Goal: Information Seeking & Learning: Find specific page/section

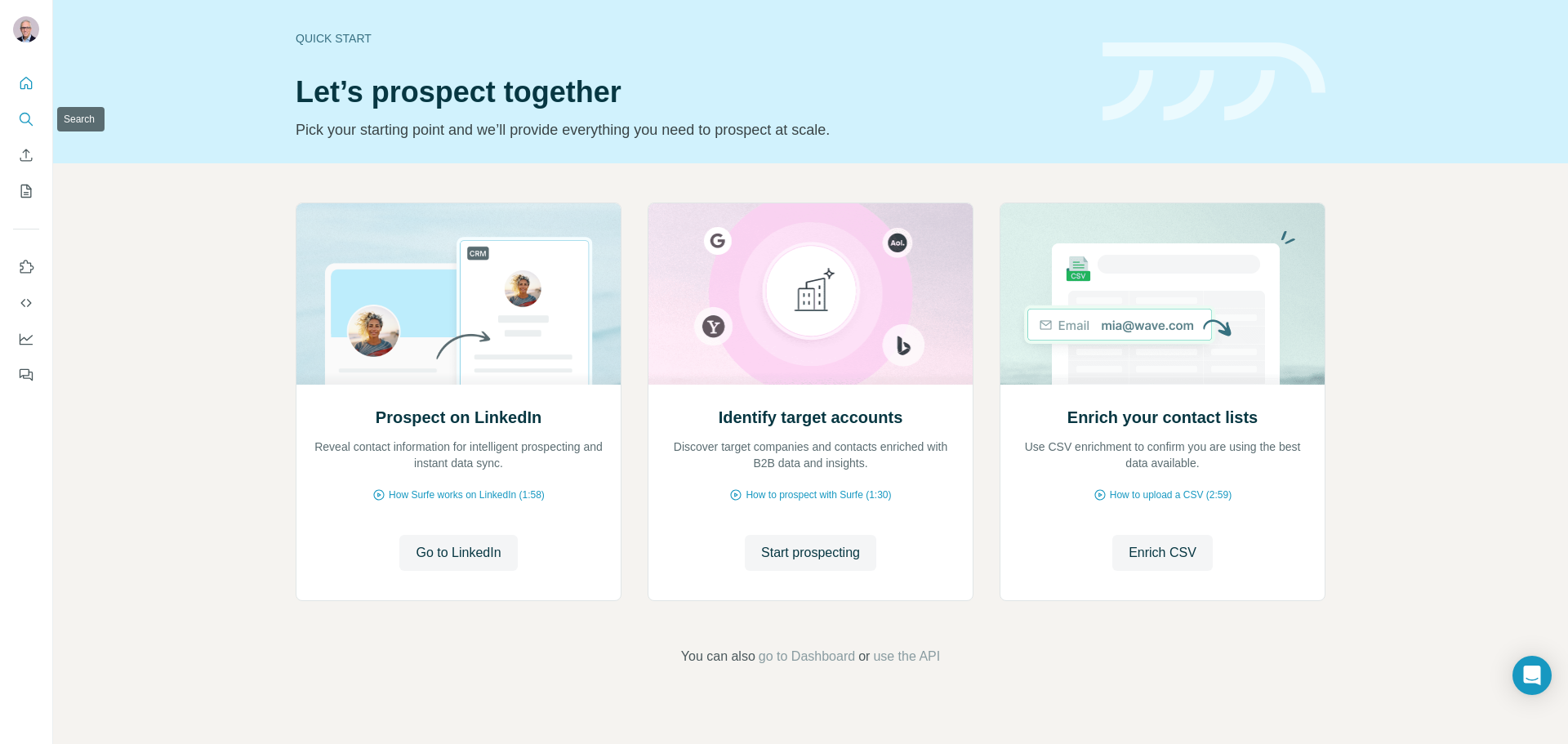
click at [24, 115] on icon "Search" at bounding box center [26, 118] width 16 height 16
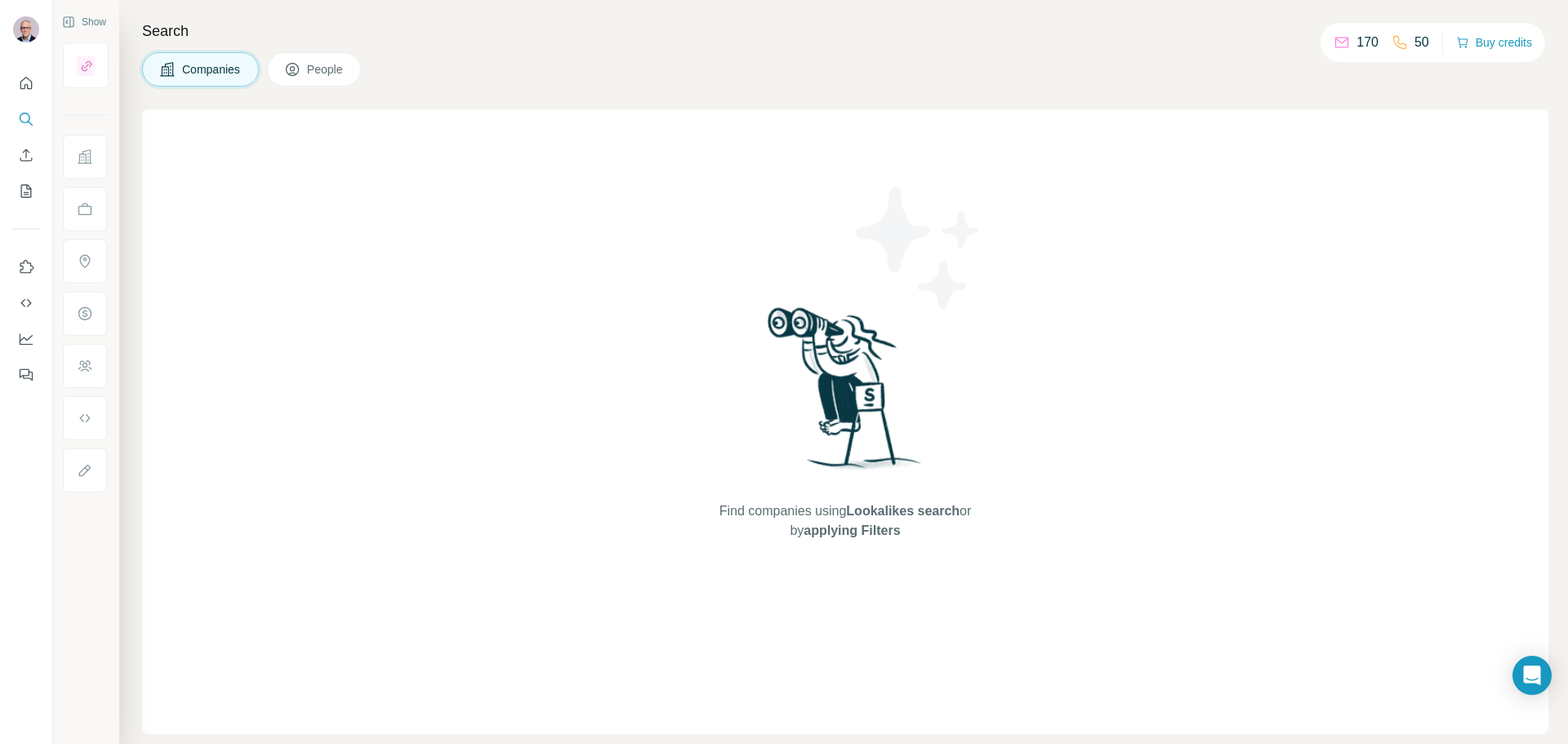
click at [292, 76] on icon at bounding box center [291, 69] width 16 height 16
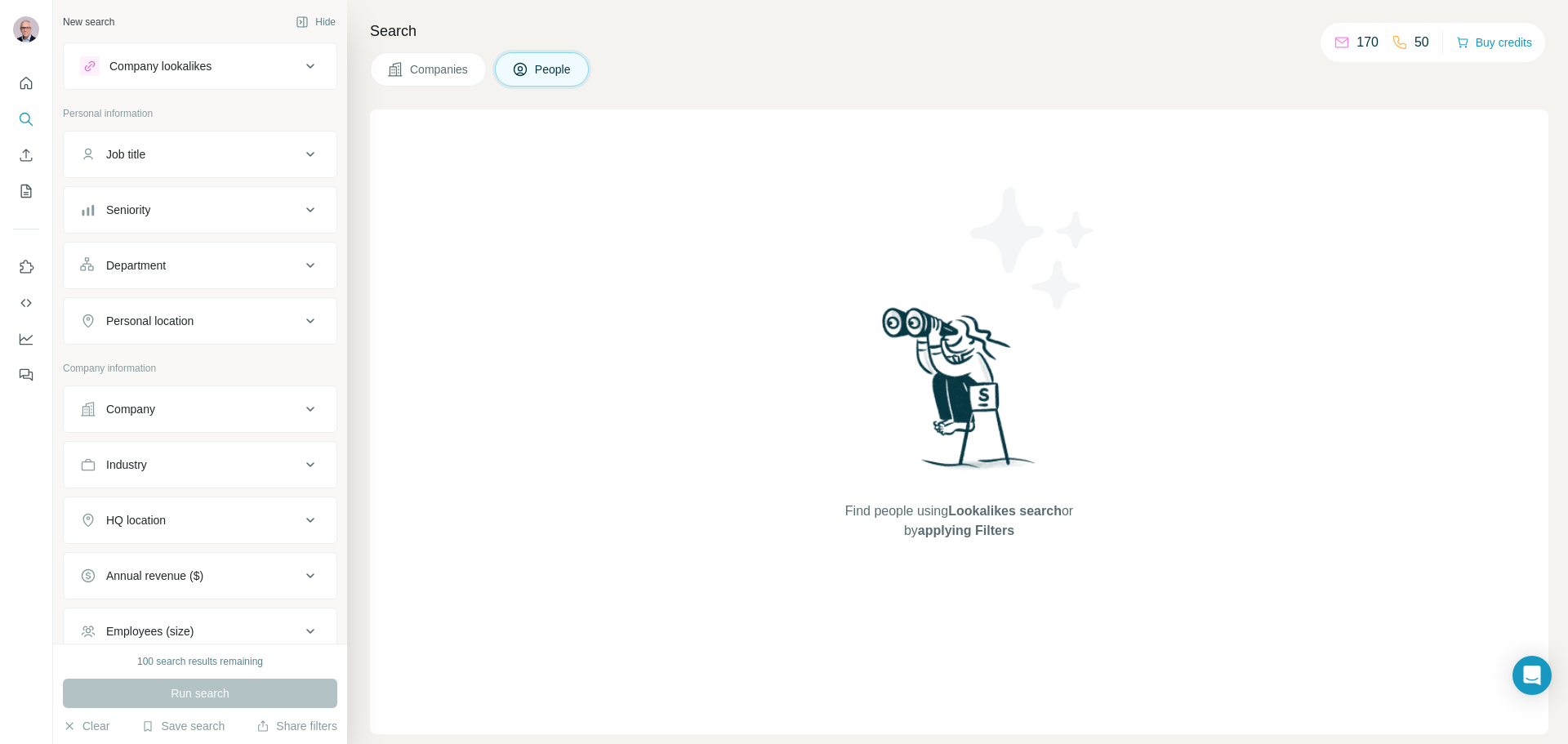
click at [190, 151] on div "Job title" at bounding box center [190, 154] width 220 height 16
click at [171, 192] on input "text" at bounding box center [184, 195] width 208 height 30
type input "*****"
click at [148, 323] on button "Department" at bounding box center [199, 314] width 272 height 39
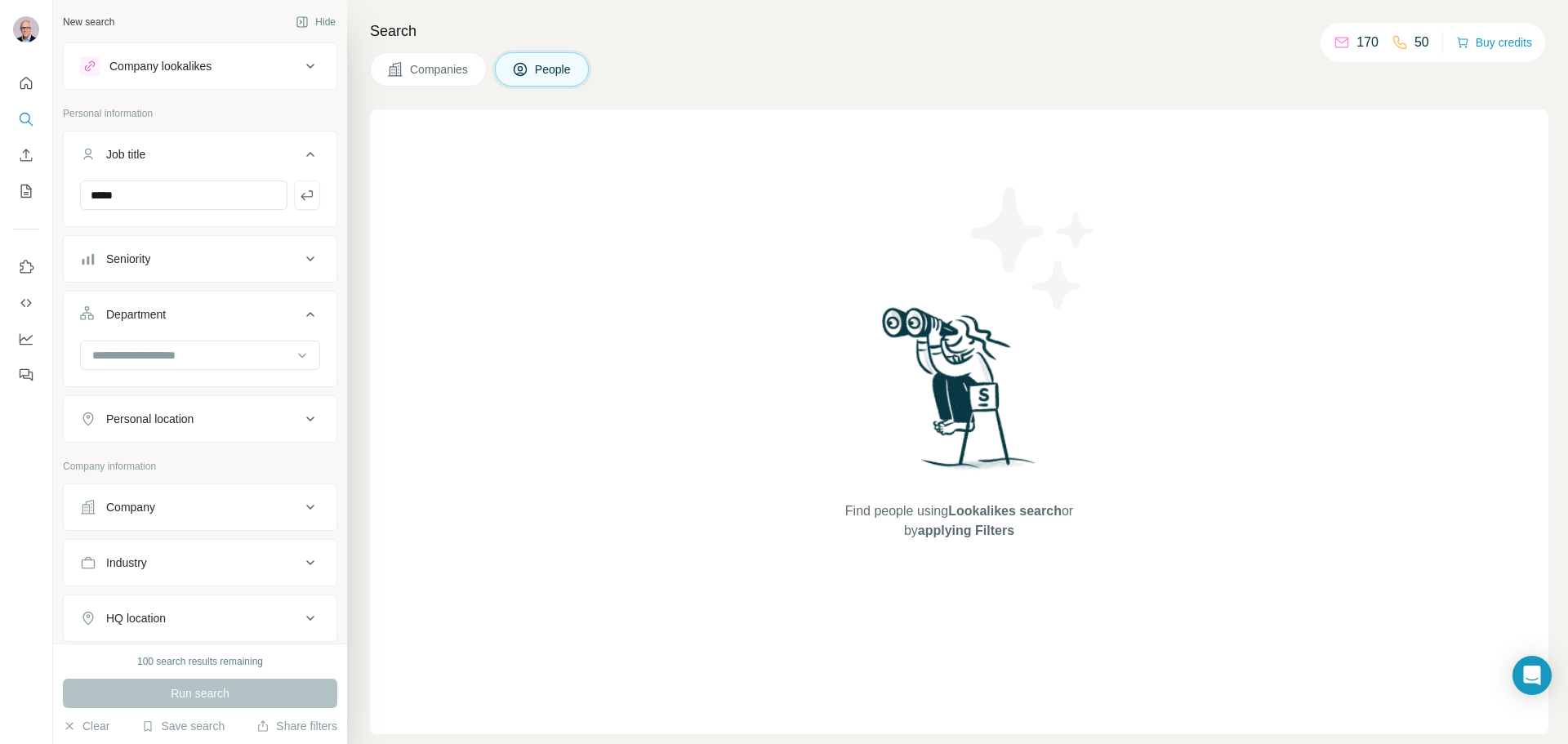
click at [145, 305] on button "Department" at bounding box center [199, 318] width 272 height 46
click at [156, 365] on div "Personal location" at bounding box center [149, 370] width 88 height 16
click at [154, 408] on input "text" at bounding box center [200, 411] width 240 height 30
click at [104, 411] on input "*****" at bounding box center [200, 411] width 240 height 30
type input "*****"
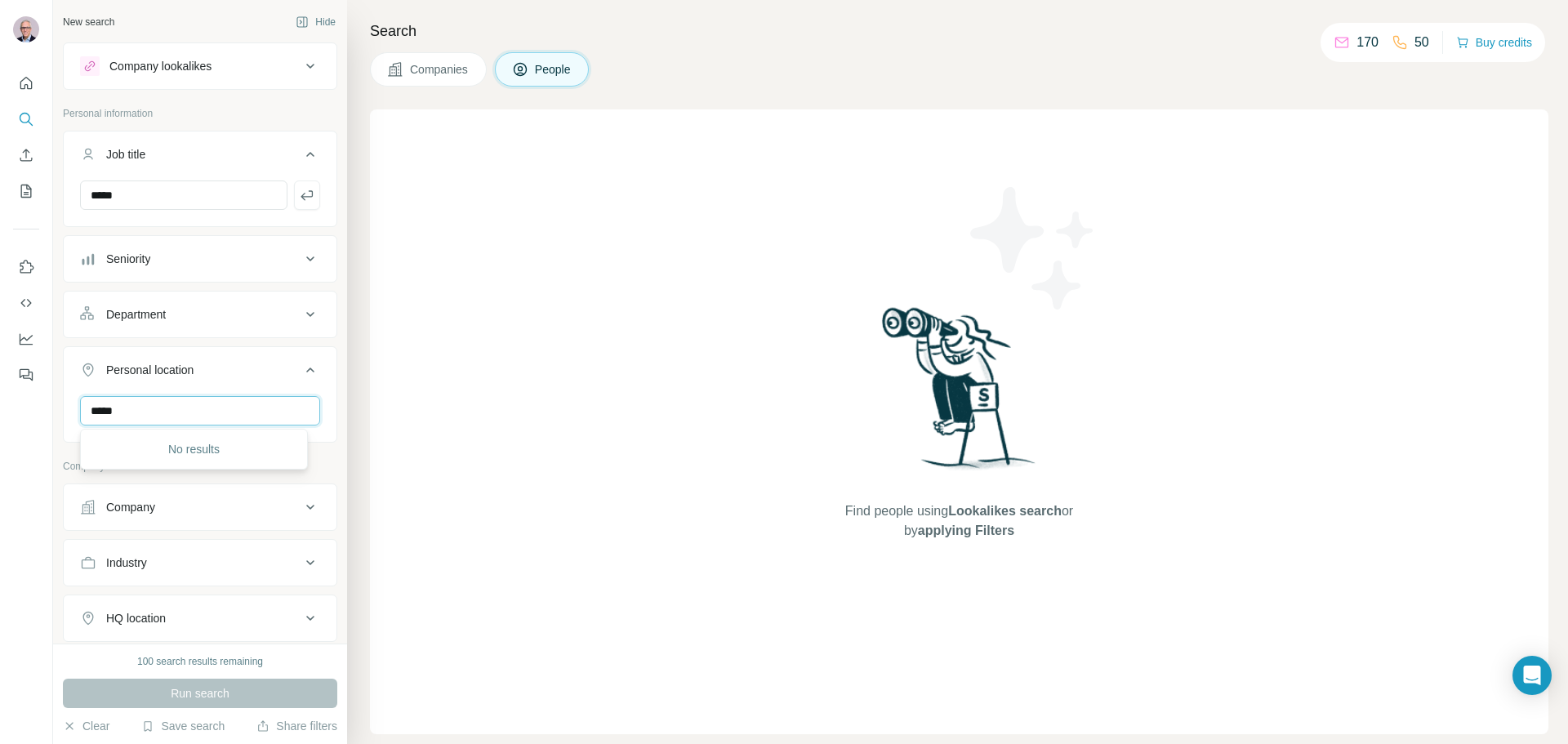
click at [185, 416] on input "*****" at bounding box center [200, 411] width 240 height 30
click at [215, 366] on div "Personal location" at bounding box center [190, 370] width 220 height 16
click at [208, 364] on div "Personal location" at bounding box center [190, 370] width 220 height 16
click at [164, 404] on input "text" at bounding box center [200, 411] width 240 height 30
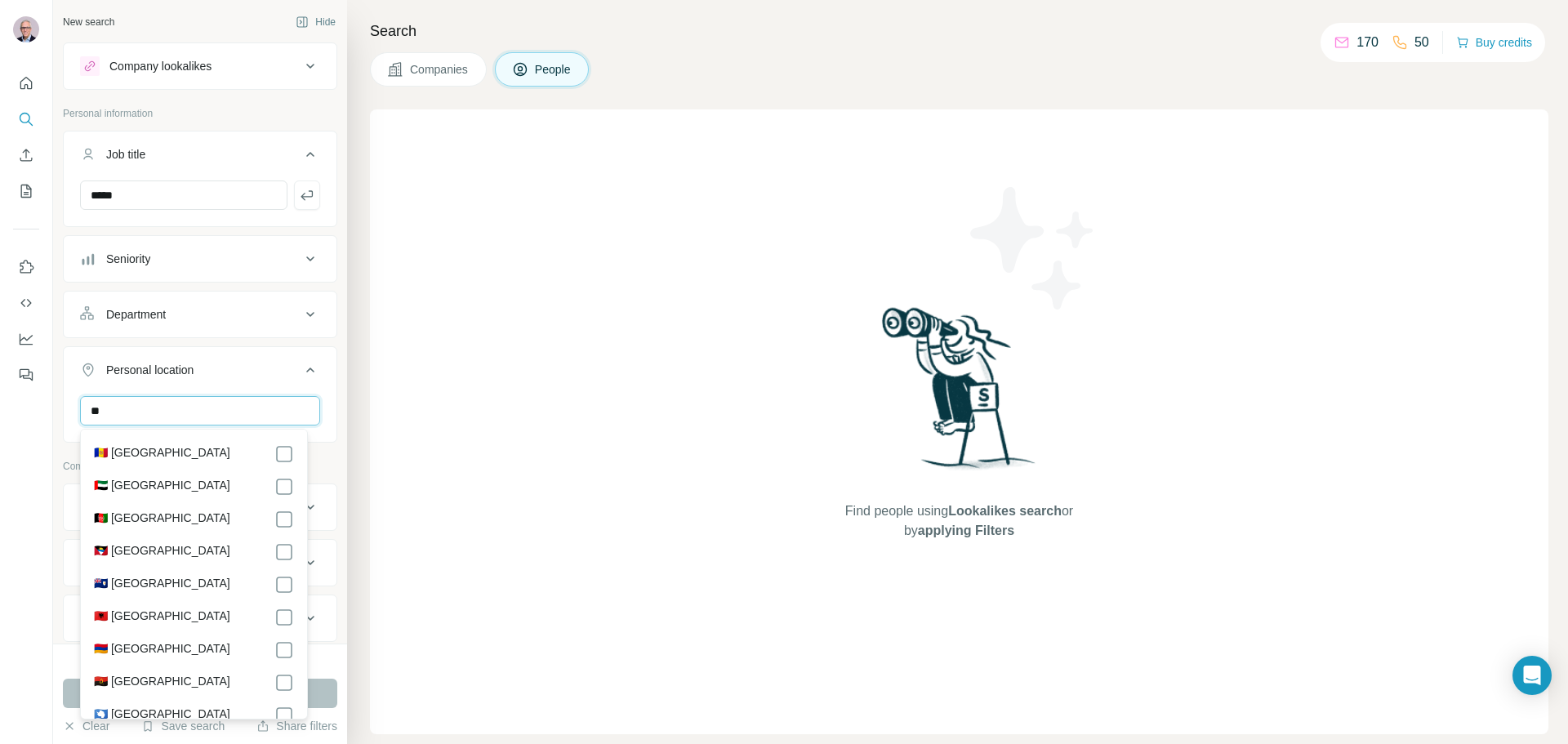
type input "*"
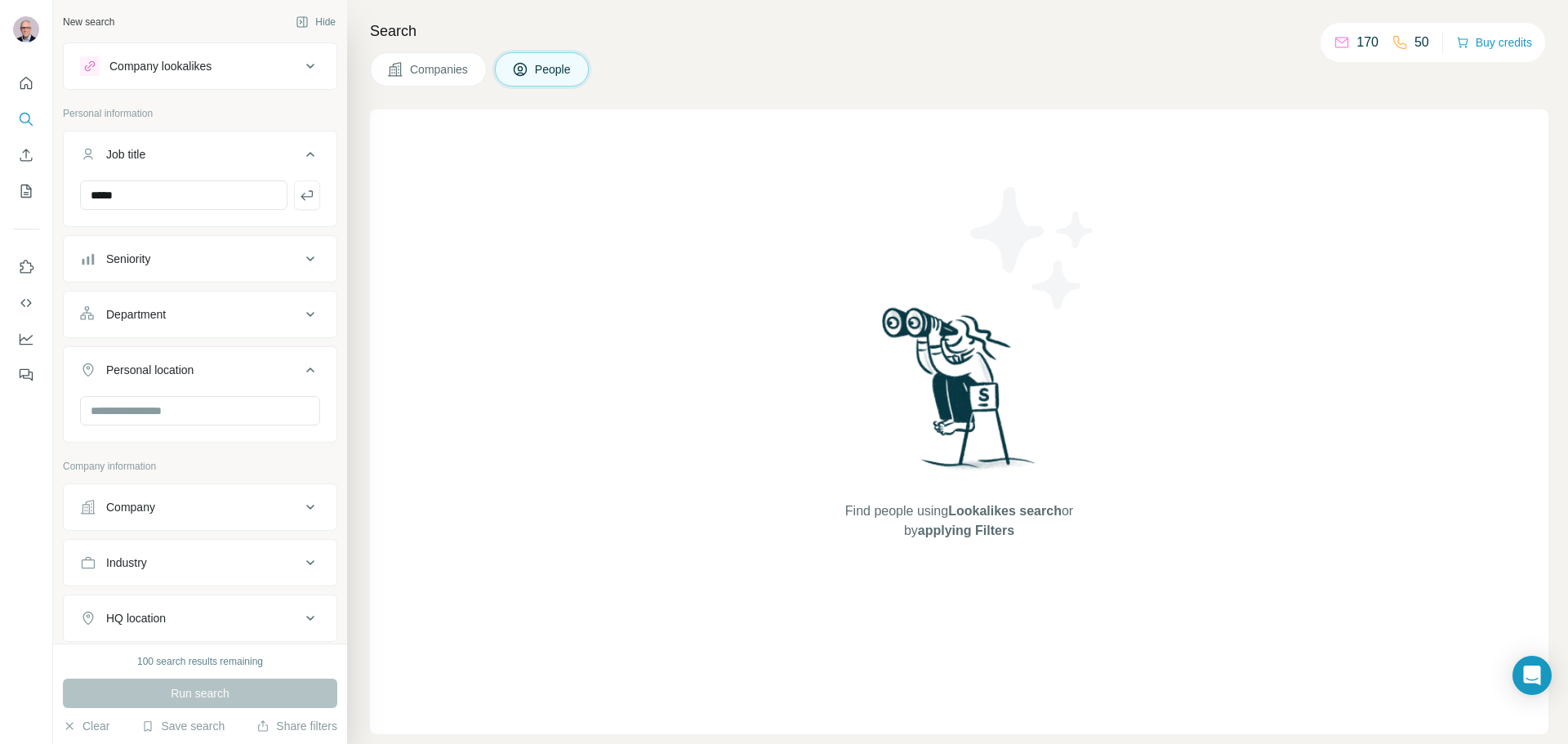
click at [550, 272] on div "Find people using Lookalikes search or by applying Filters" at bounding box center [958, 422] width 1178 height 625
click at [248, 519] on button "Company" at bounding box center [199, 507] width 272 height 39
click at [182, 583] on input "text" at bounding box center [200, 578] width 240 height 30
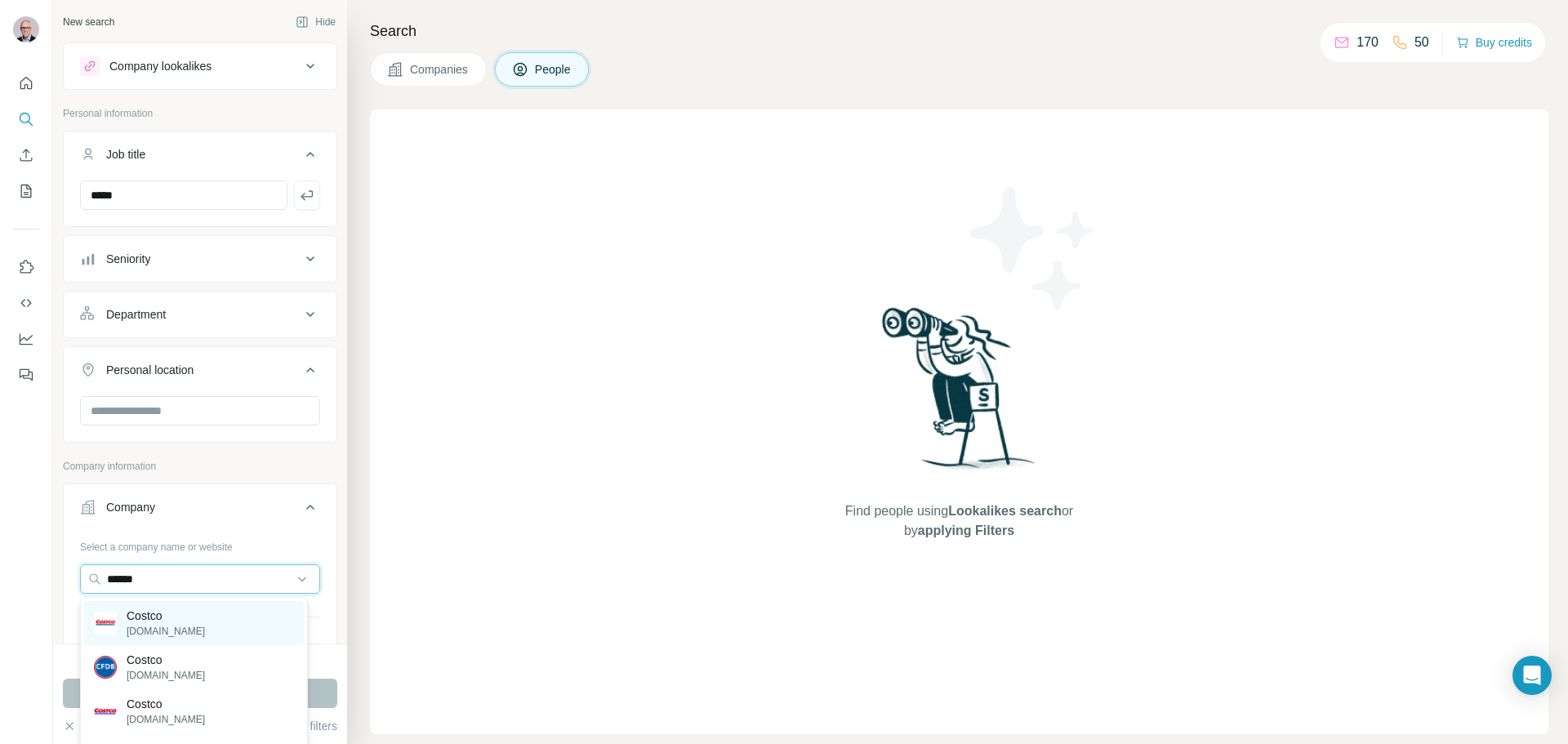
type input "******"
click at [159, 621] on p "Costco" at bounding box center [165, 615] width 78 height 16
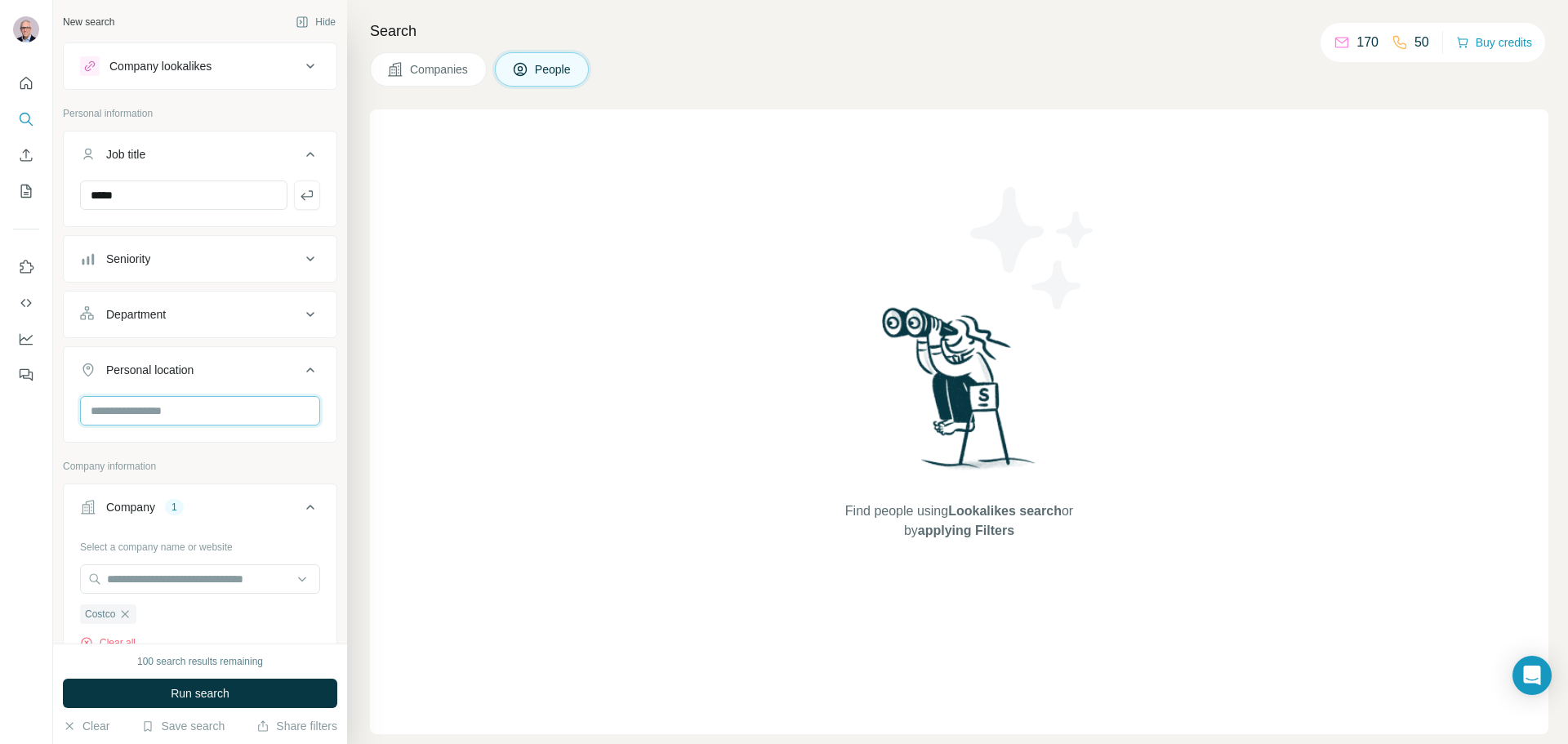
click at [155, 412] on input "text" at bounding box center [200, 411] width 240 height 30
type input "********"
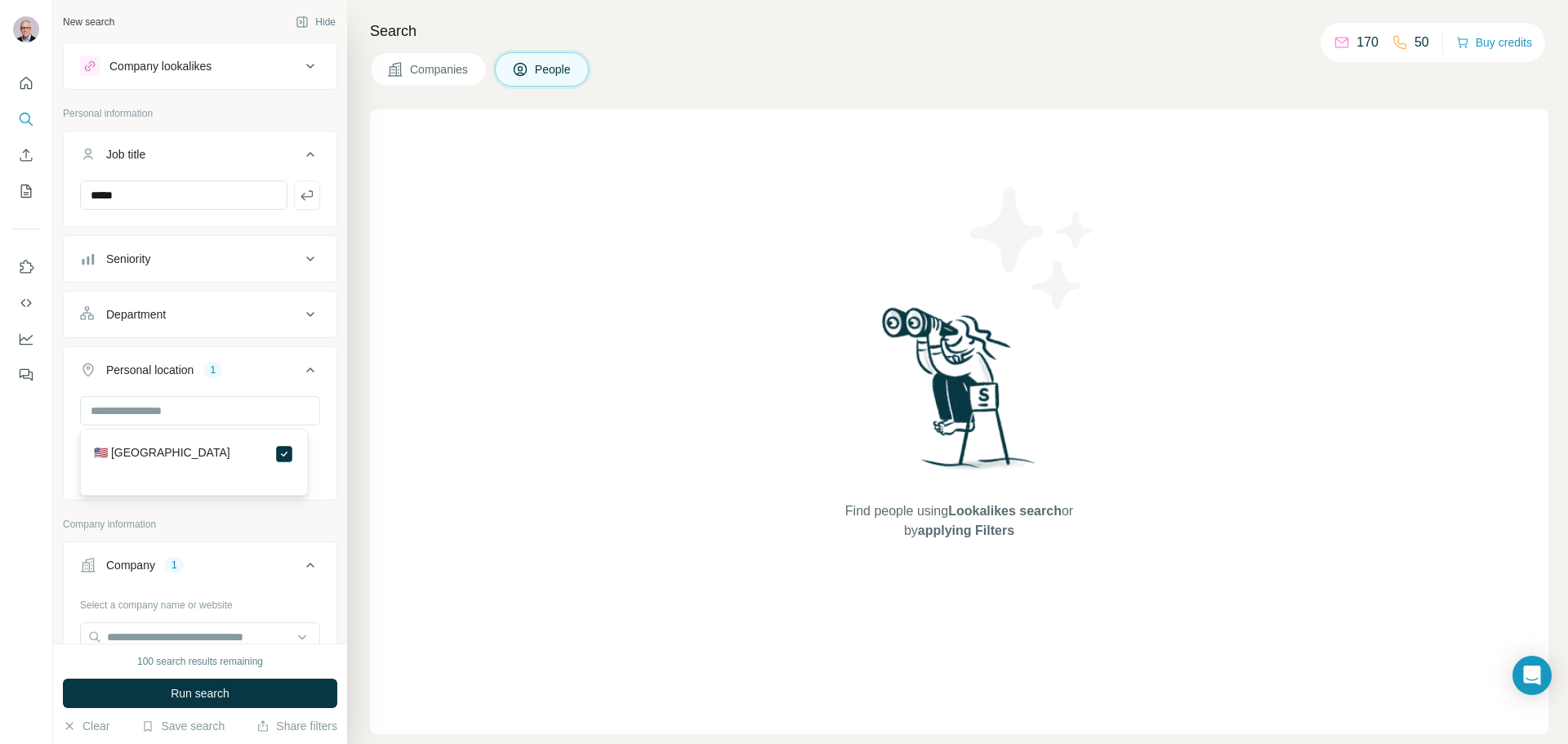
click at [327, 383] on div "New search Hide Company lookalikes Personal information Job title ***** Seniori…" at bounding box center [200, 321] width 294 height 644
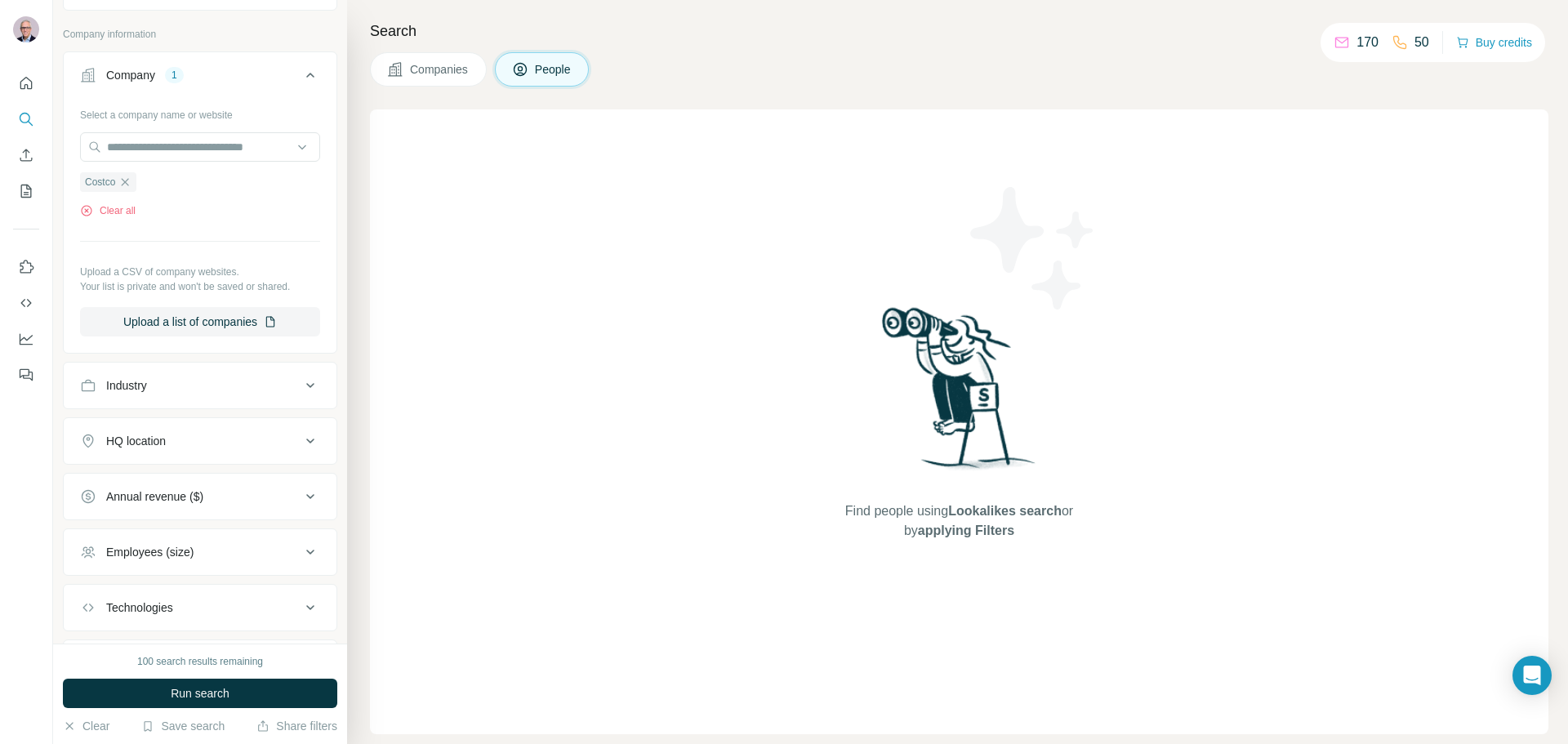
scroll to position [580, 0]
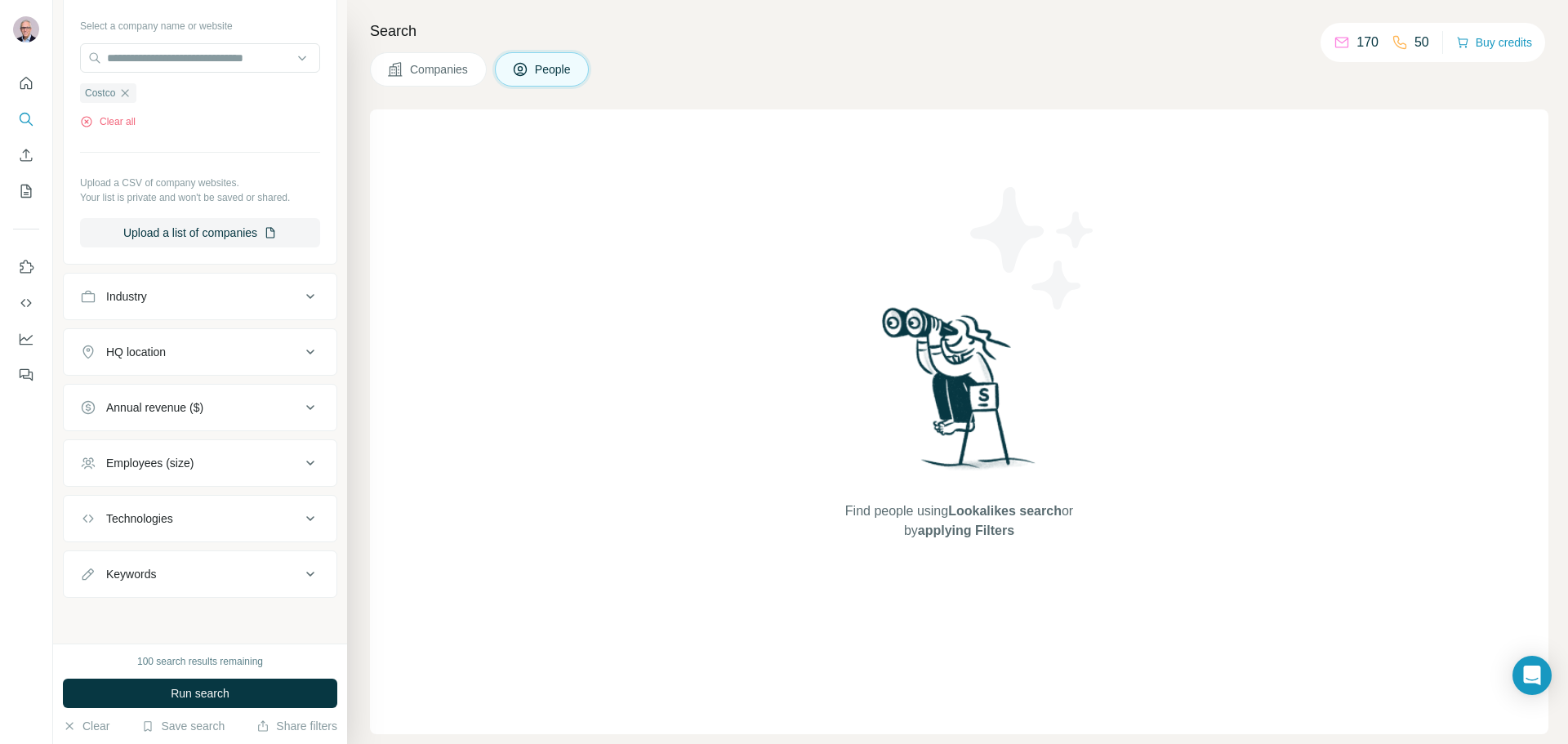
click at [176, 579] on div "Keywords" at bounding box center [190, 574] width 220 height 16
click at [183, 606] on input "text" at bounding box center [184, 613] width 208 height 30
type input "*****"
click at [299, 614] on icon "button" at bounding box center [307, 613] width 16 height 16
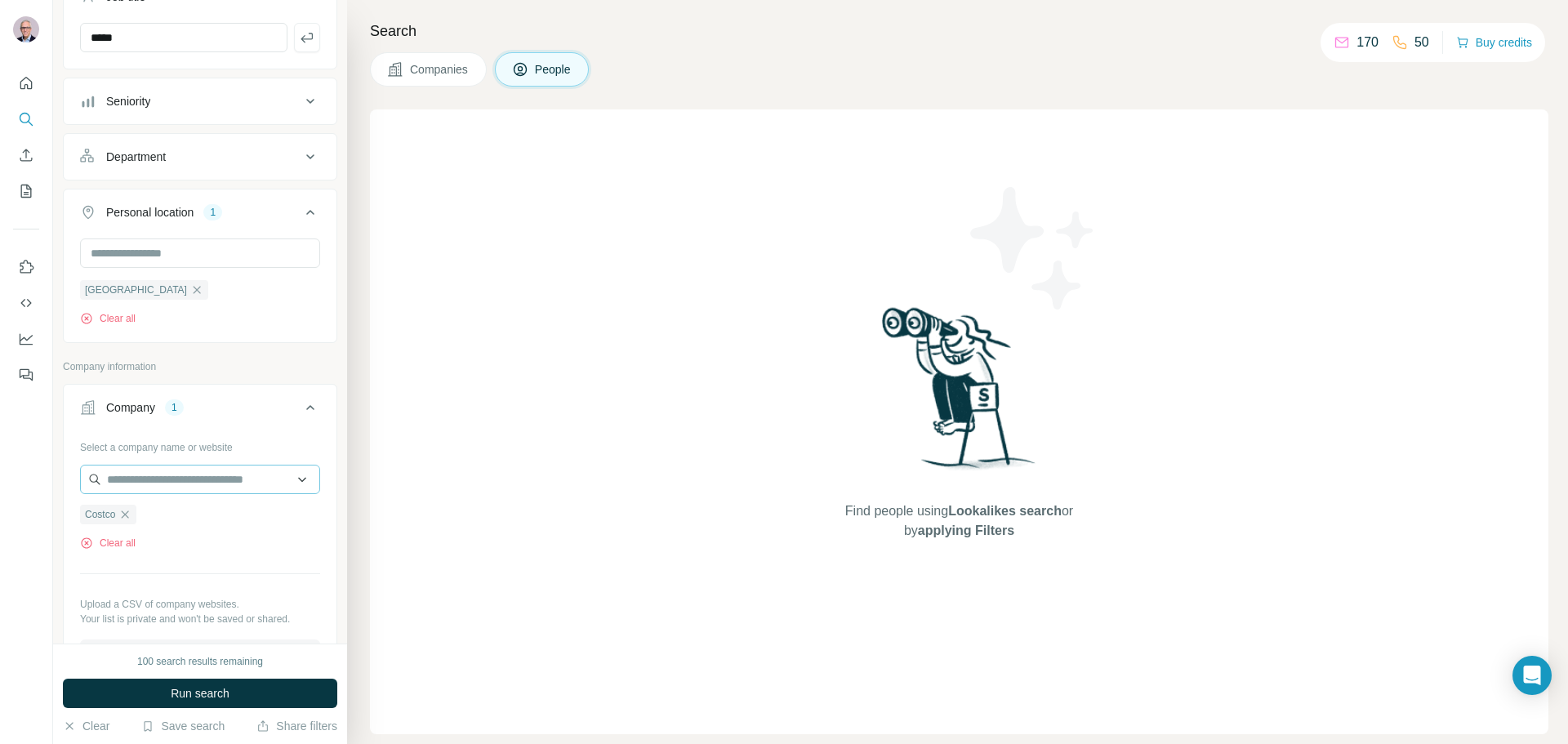
scroll to position [90, 0]
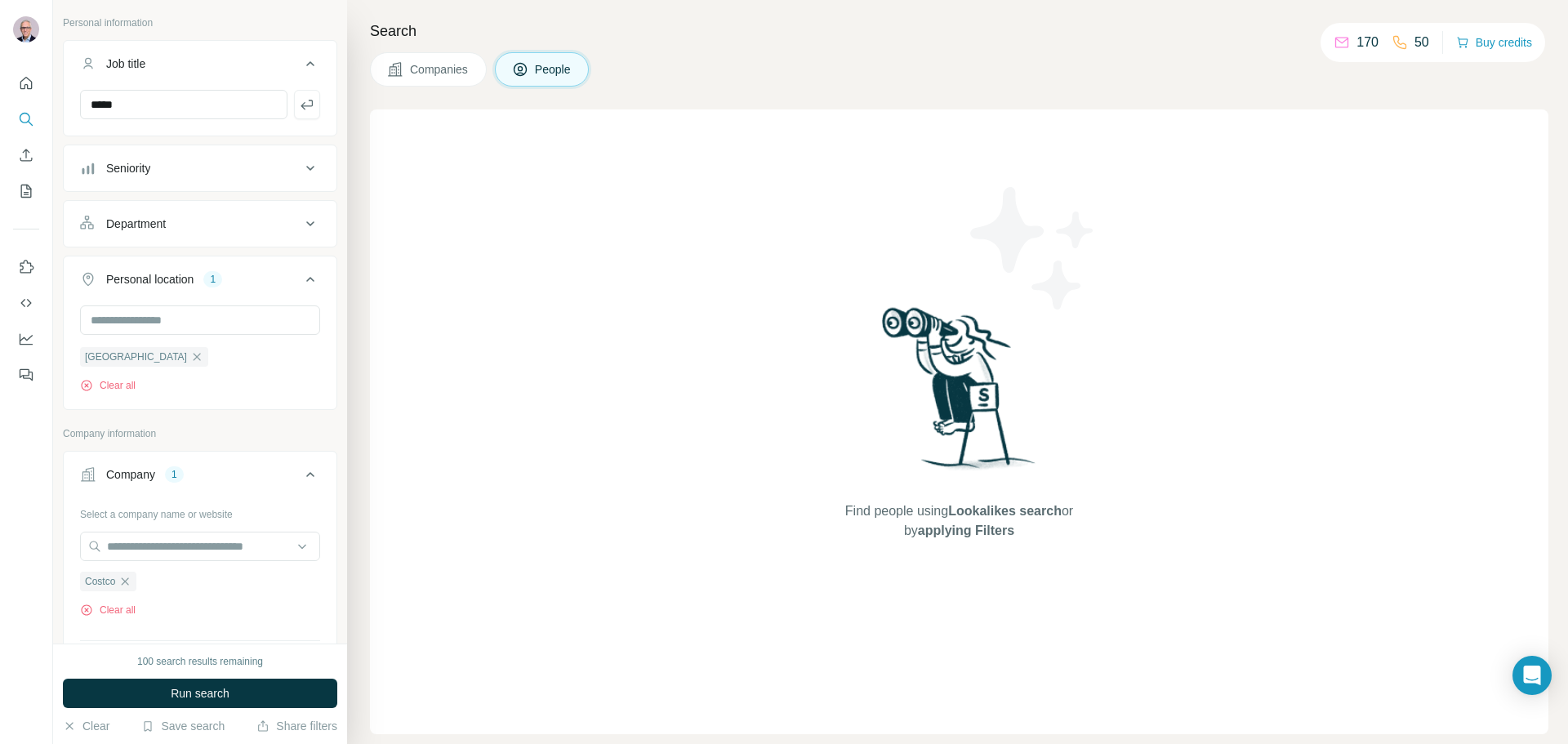
click at [301, 282] on icon at bounding box center [310, 279] width 19 height 19
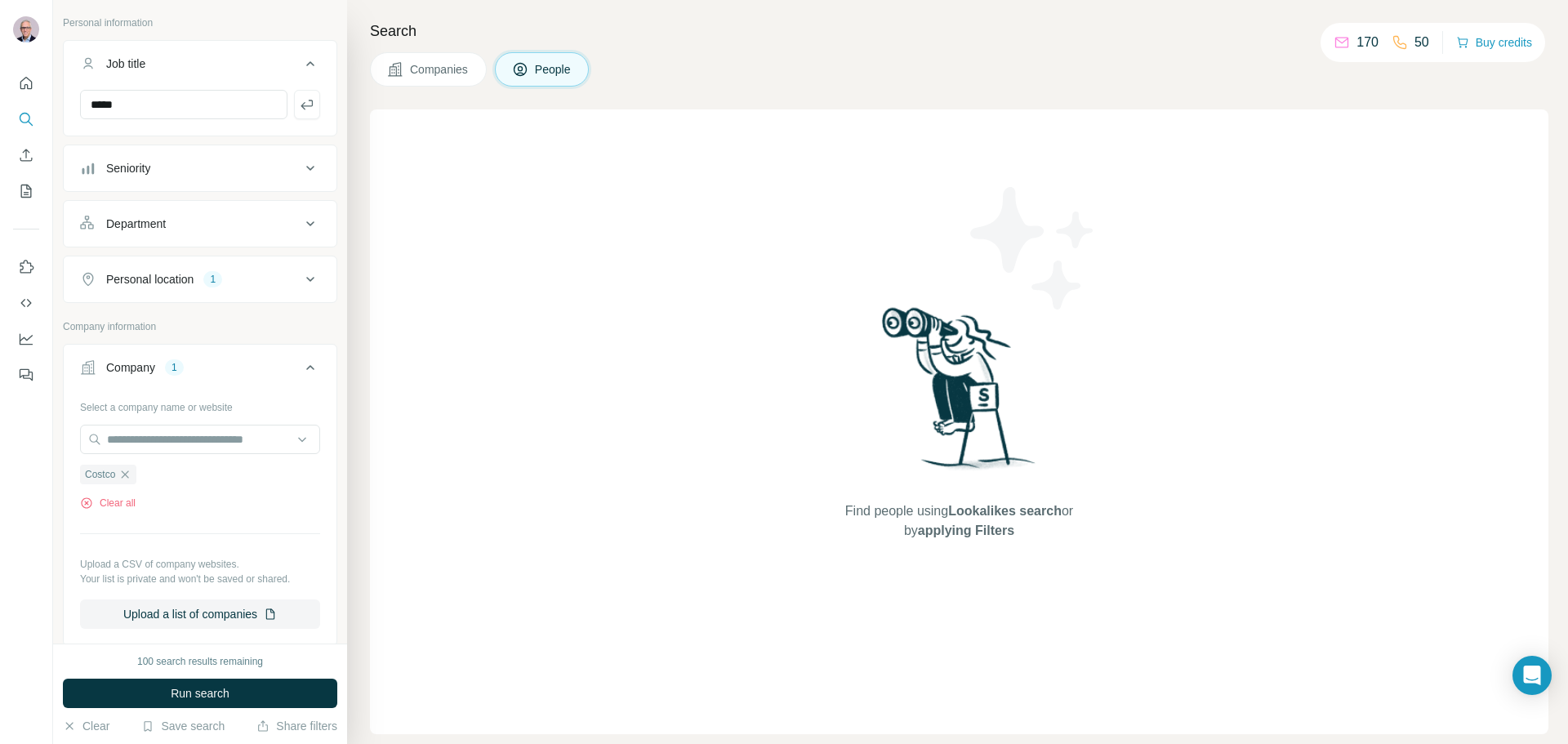
click at [301, 282] on icon at bounding box center [310, 279] width 19 height 19
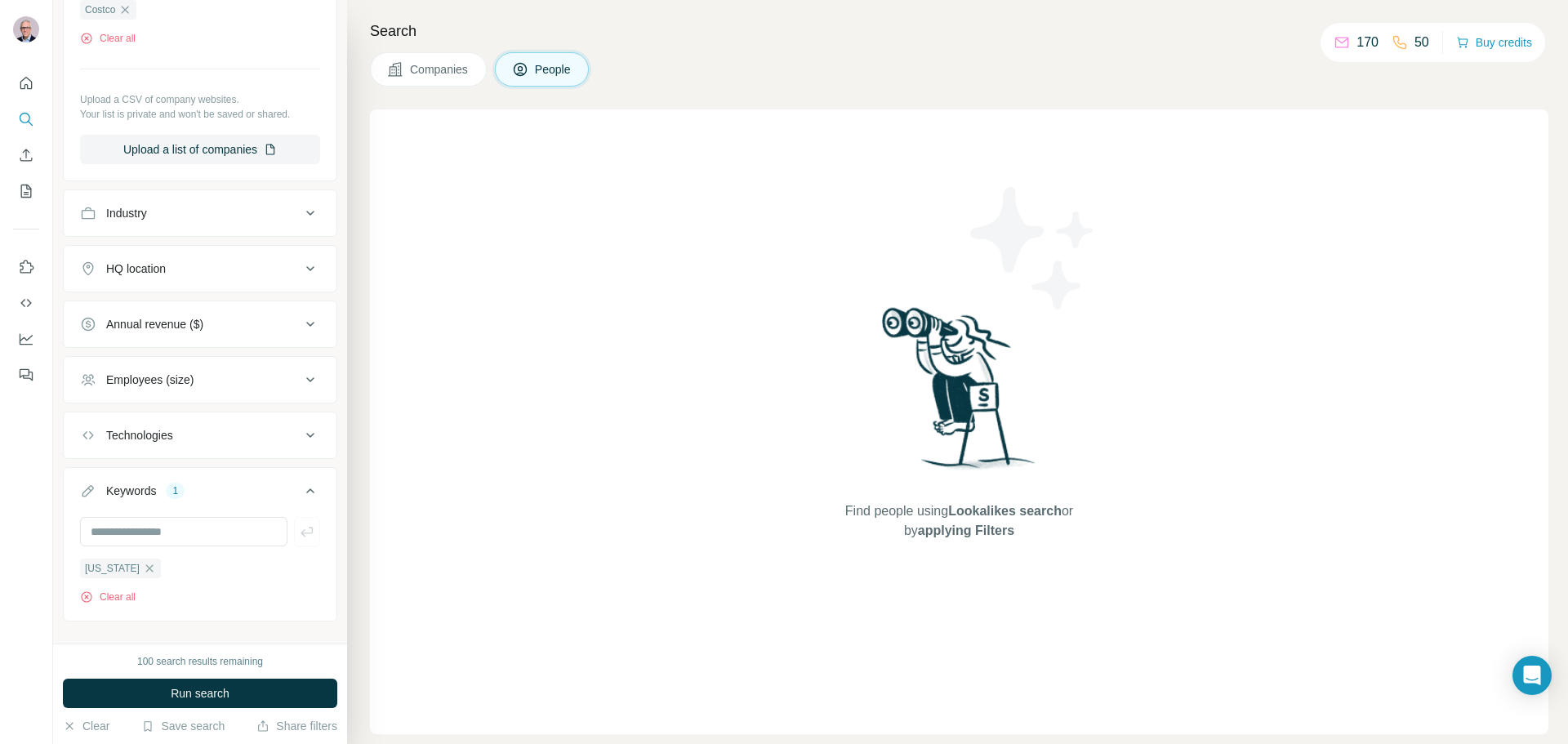
scroll to position [688, 0]
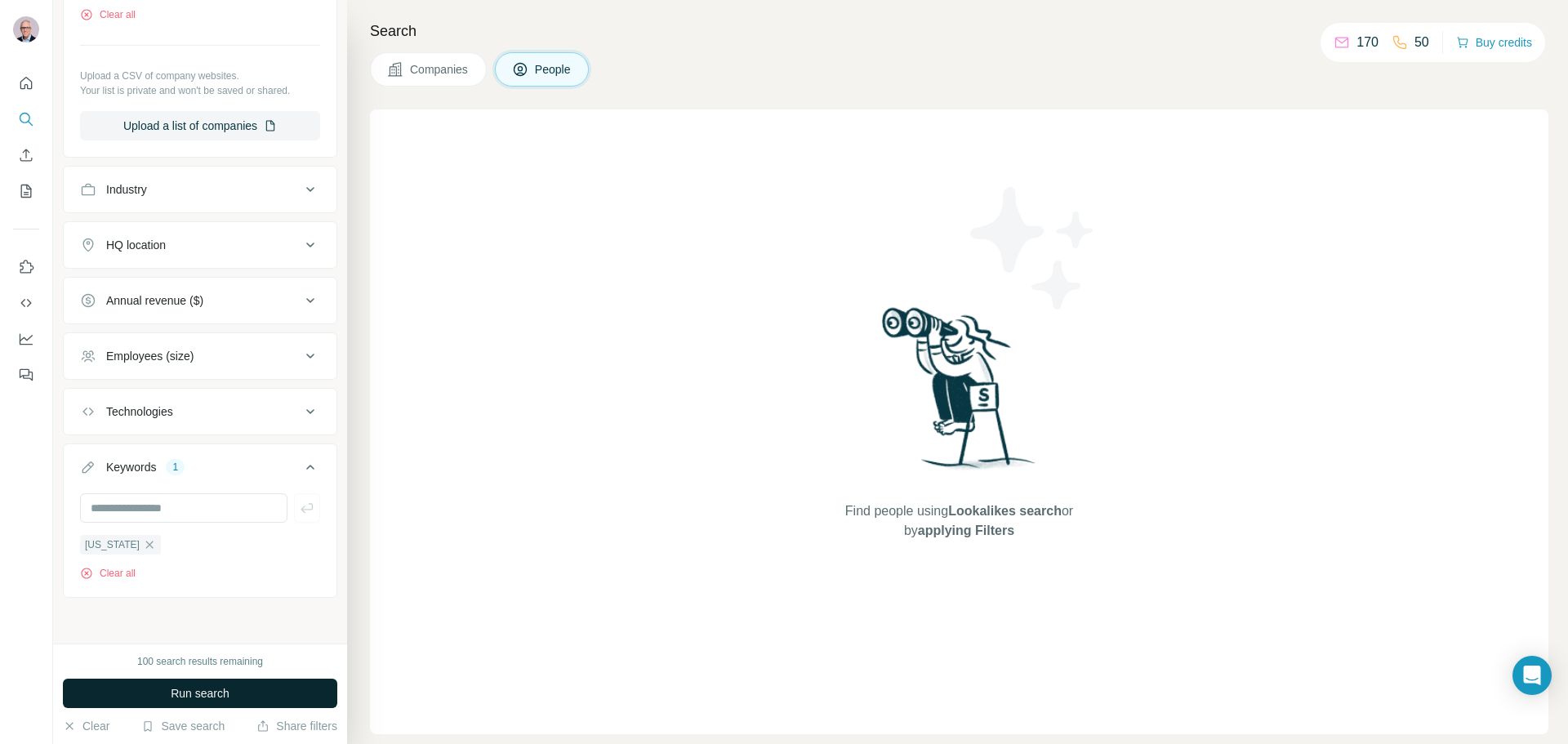
click at [213, 689] on span "Run search" at bounding box center [199, 693] width 59 height 16
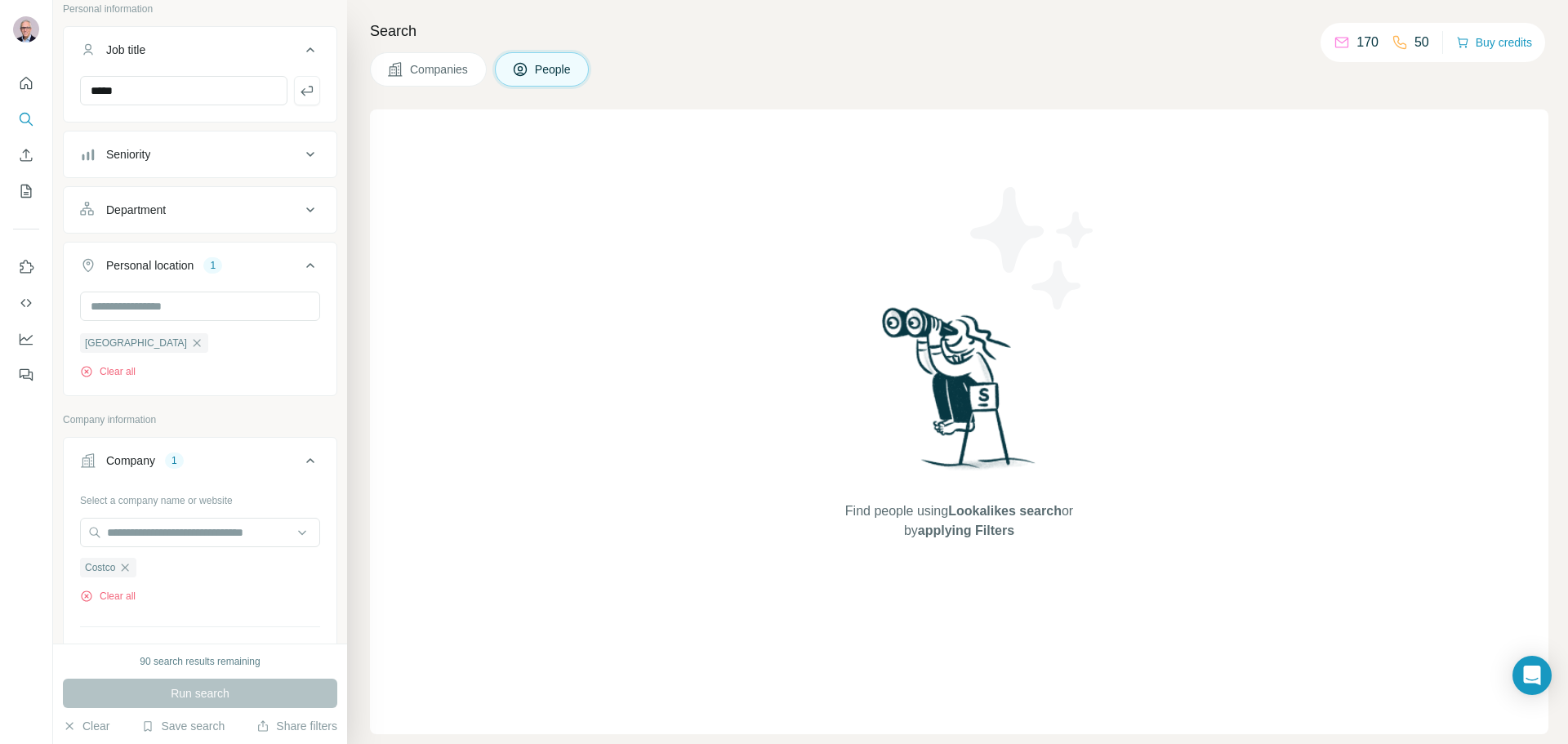
scroll to position [0, 0]
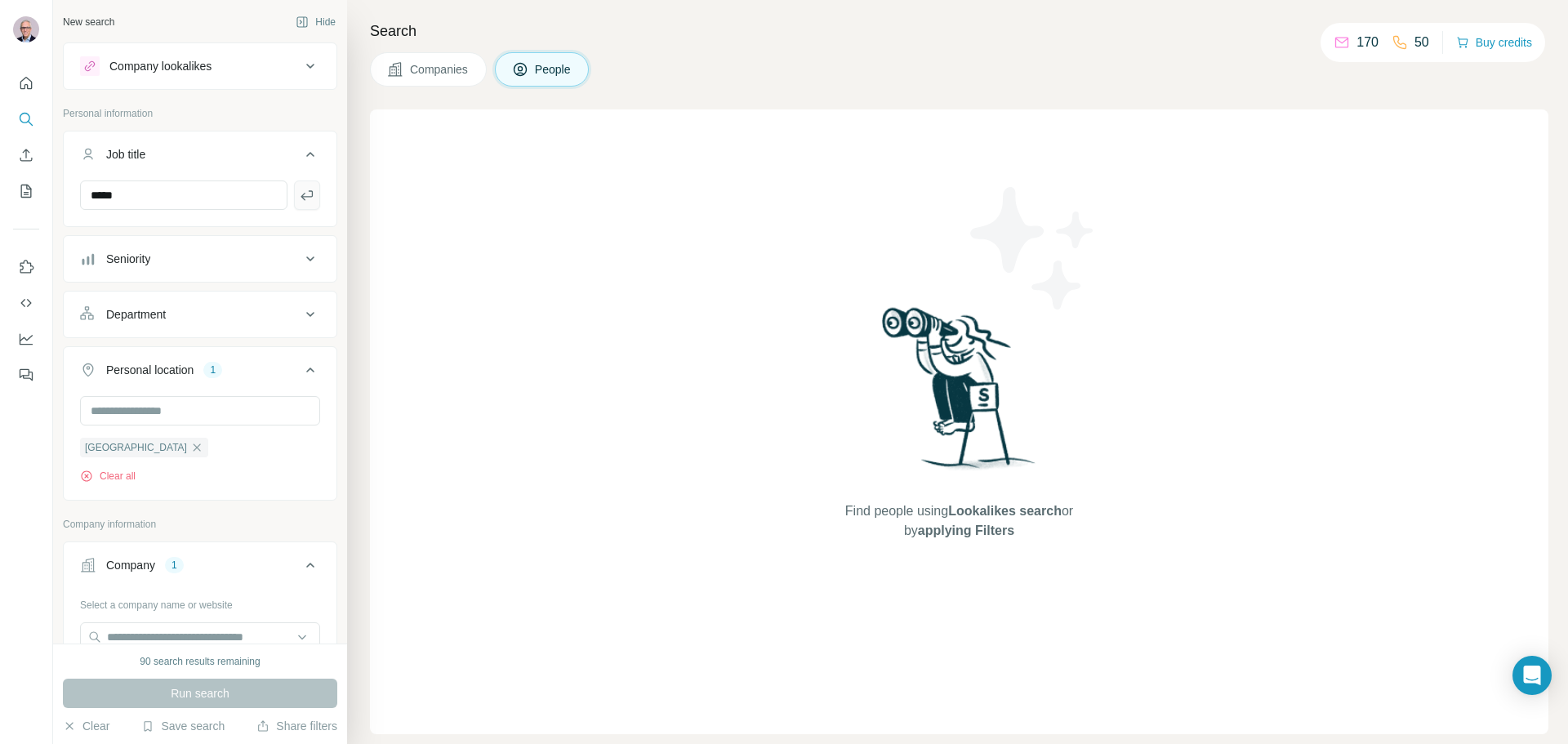
click at [299, 200] on icon "button" at bounding box center [307, 194] width 16 height 16
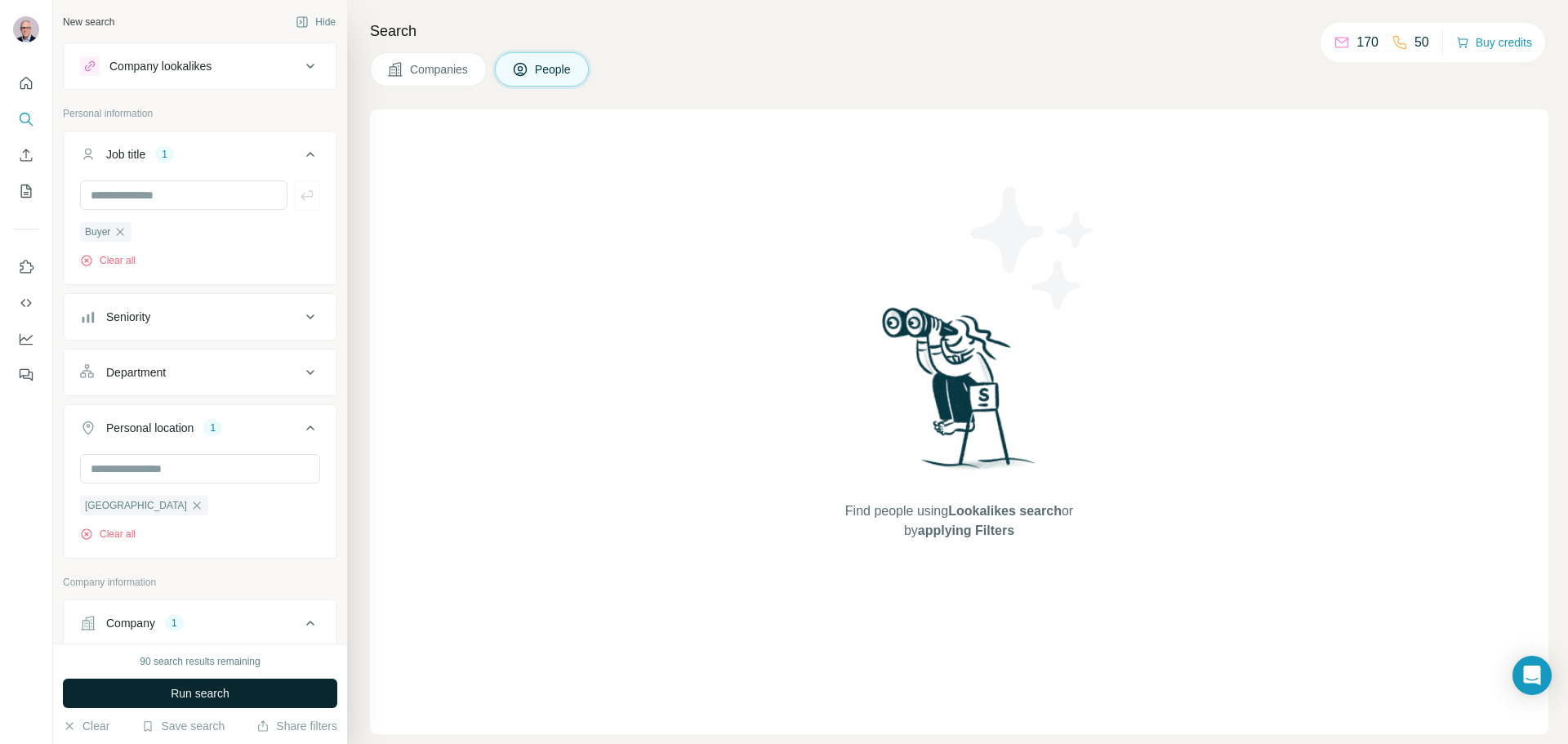
click at [202, 692] on span "Run search" at bounding box center [199, 693] width 59 height 16
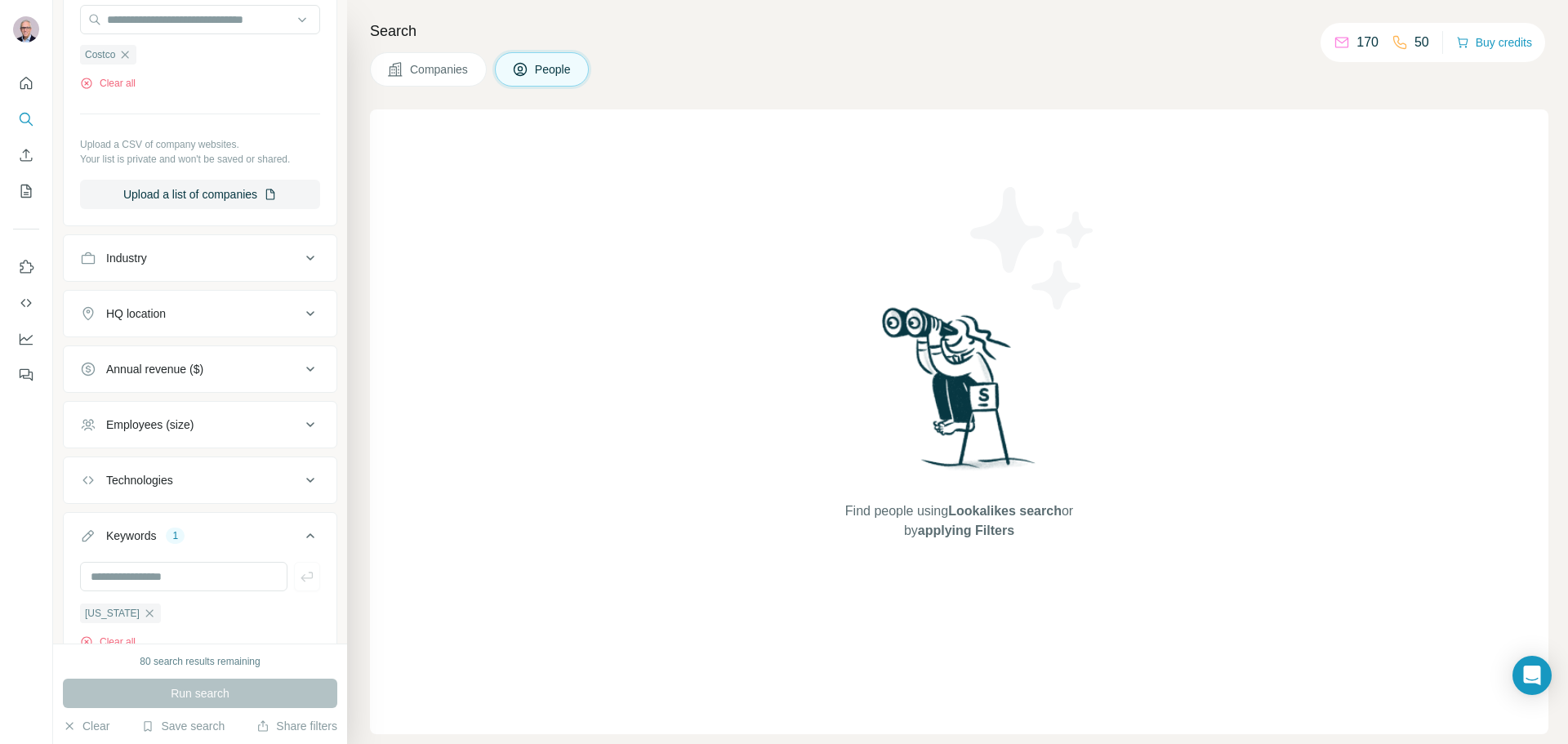
scroll to position [748, 0]
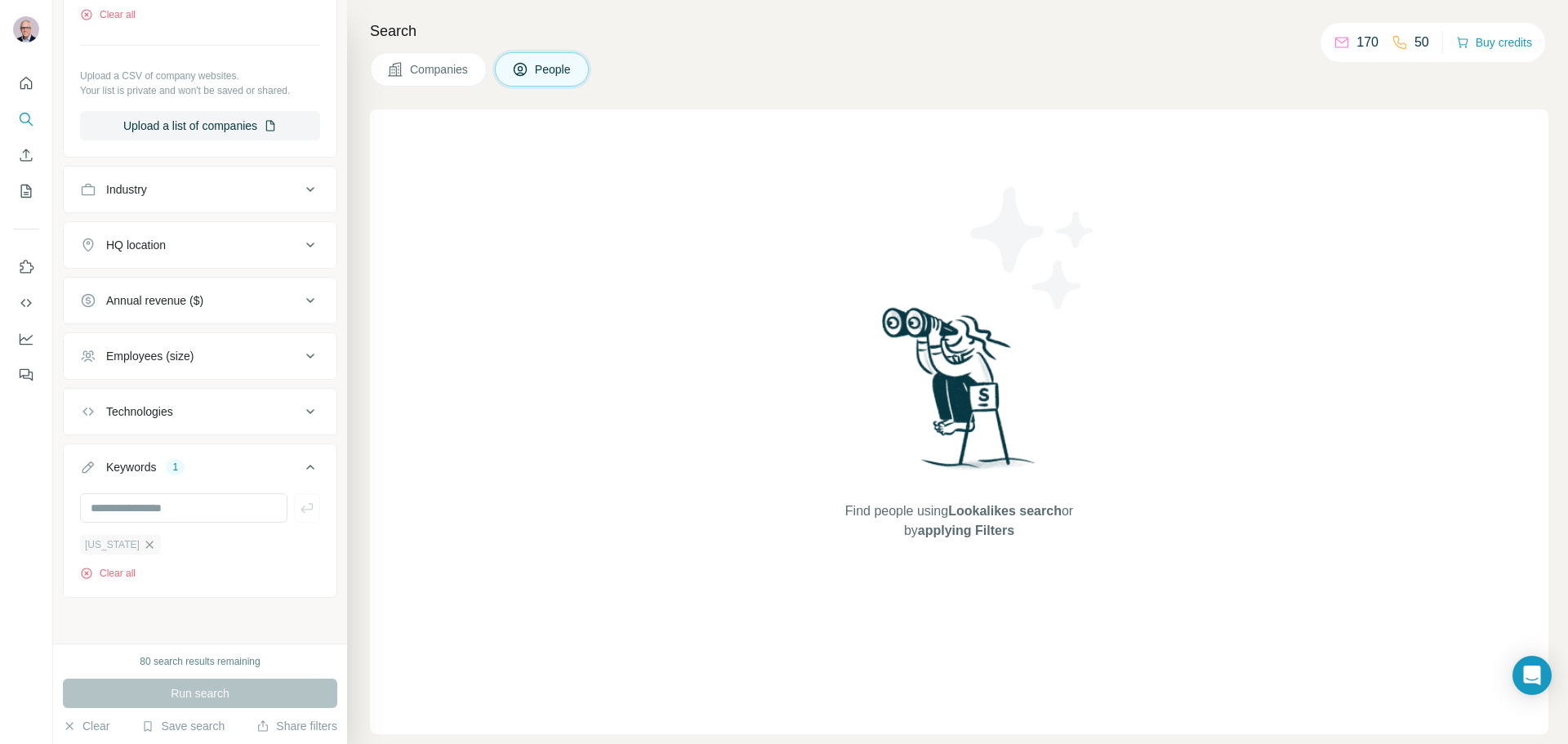
click at [143, 545] on icon "button" at bounding box center [150, 545] width 13 height 13
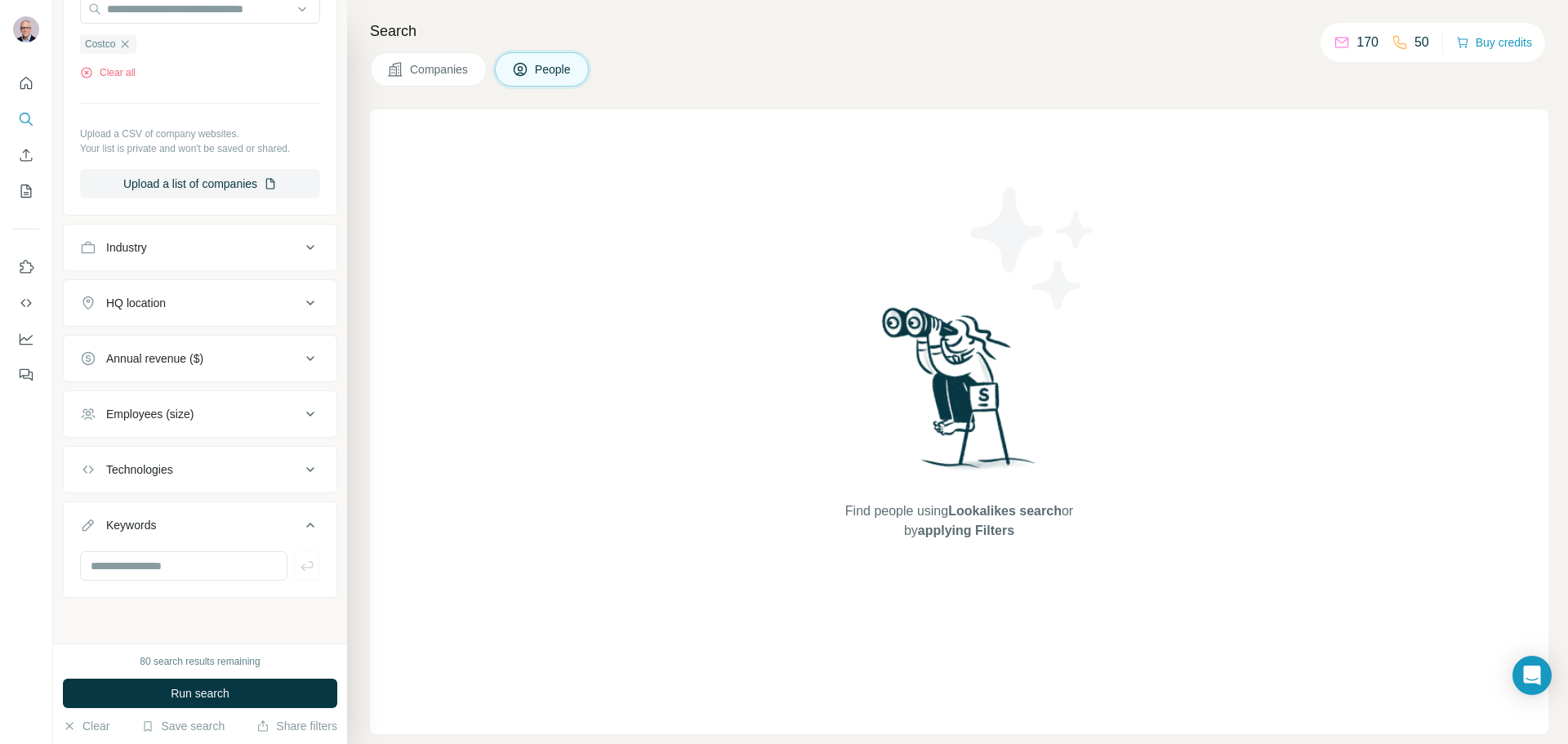
scroll to position [688, 0]
click at [224, 682] on button "Run search" at bounding box center [199, 693] width 274 height 30
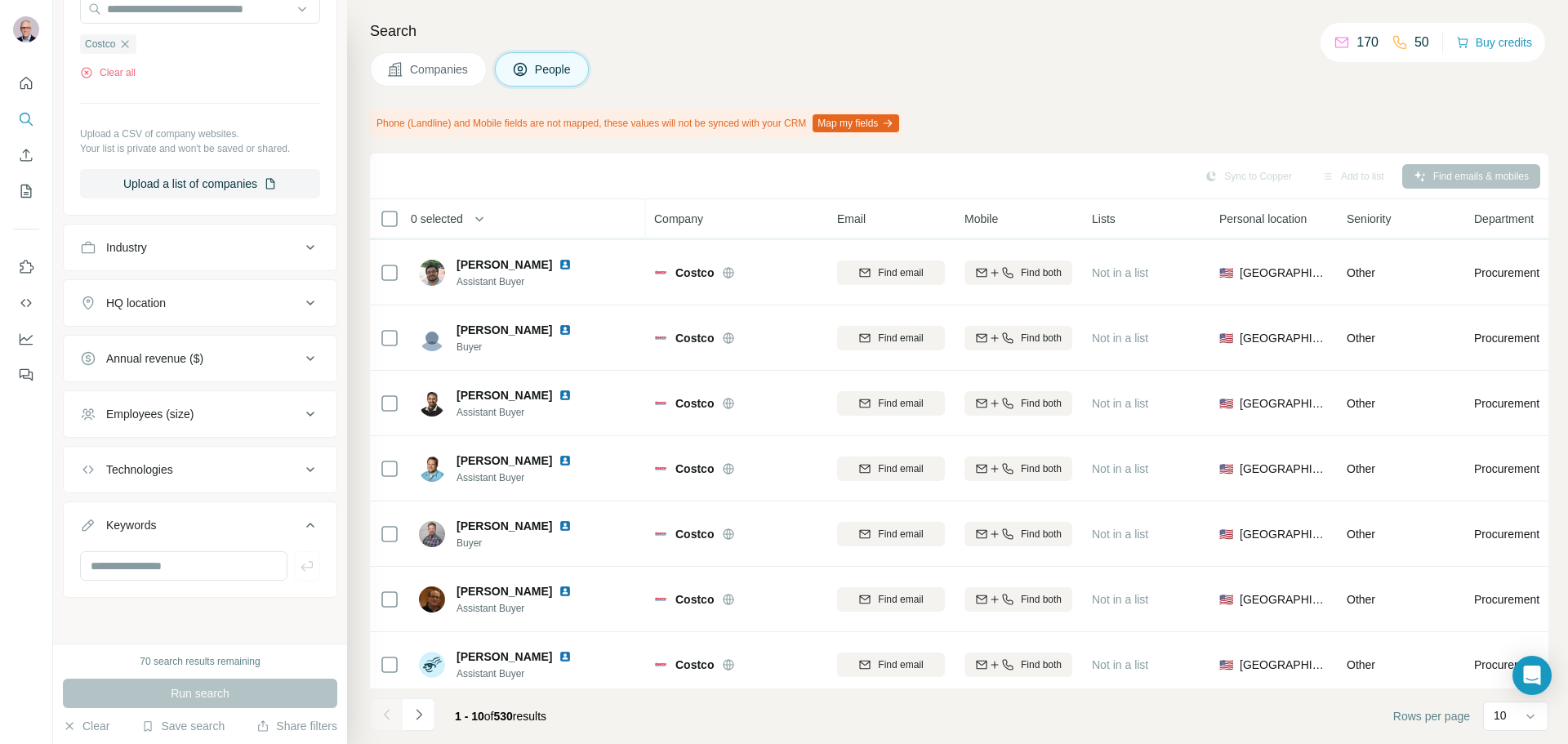
scroll to position [212, 0]
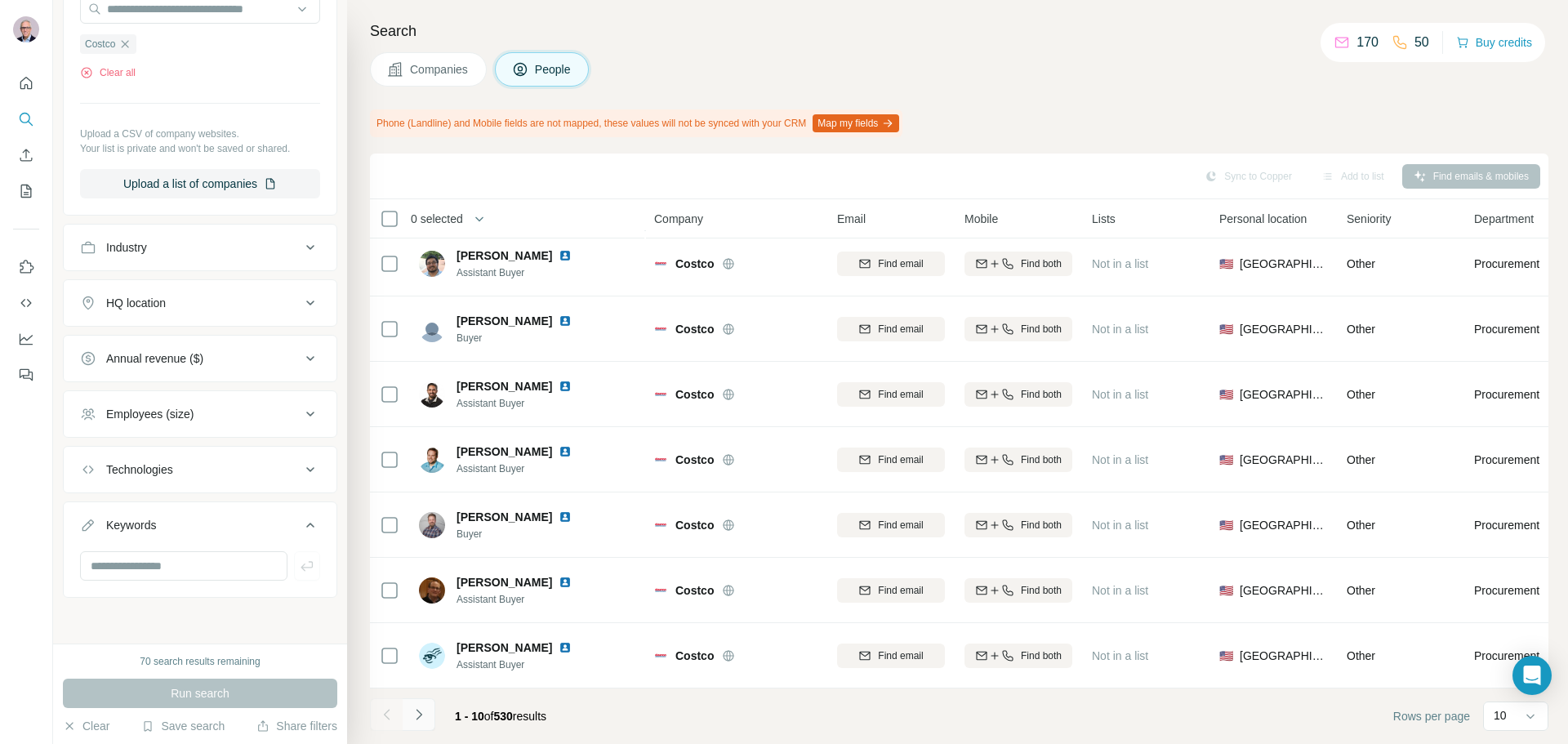
click at [416, 715] on icon "Navigate to next page" at bounding box center [418, 714] width 16 height 16
click at [169, 564] on input "text" at bounding box center [184, 566] width 208 height 30
type input "*****"
click at [299, 561] on icon "button" at bounding box center [307, 566] width 16 height 16
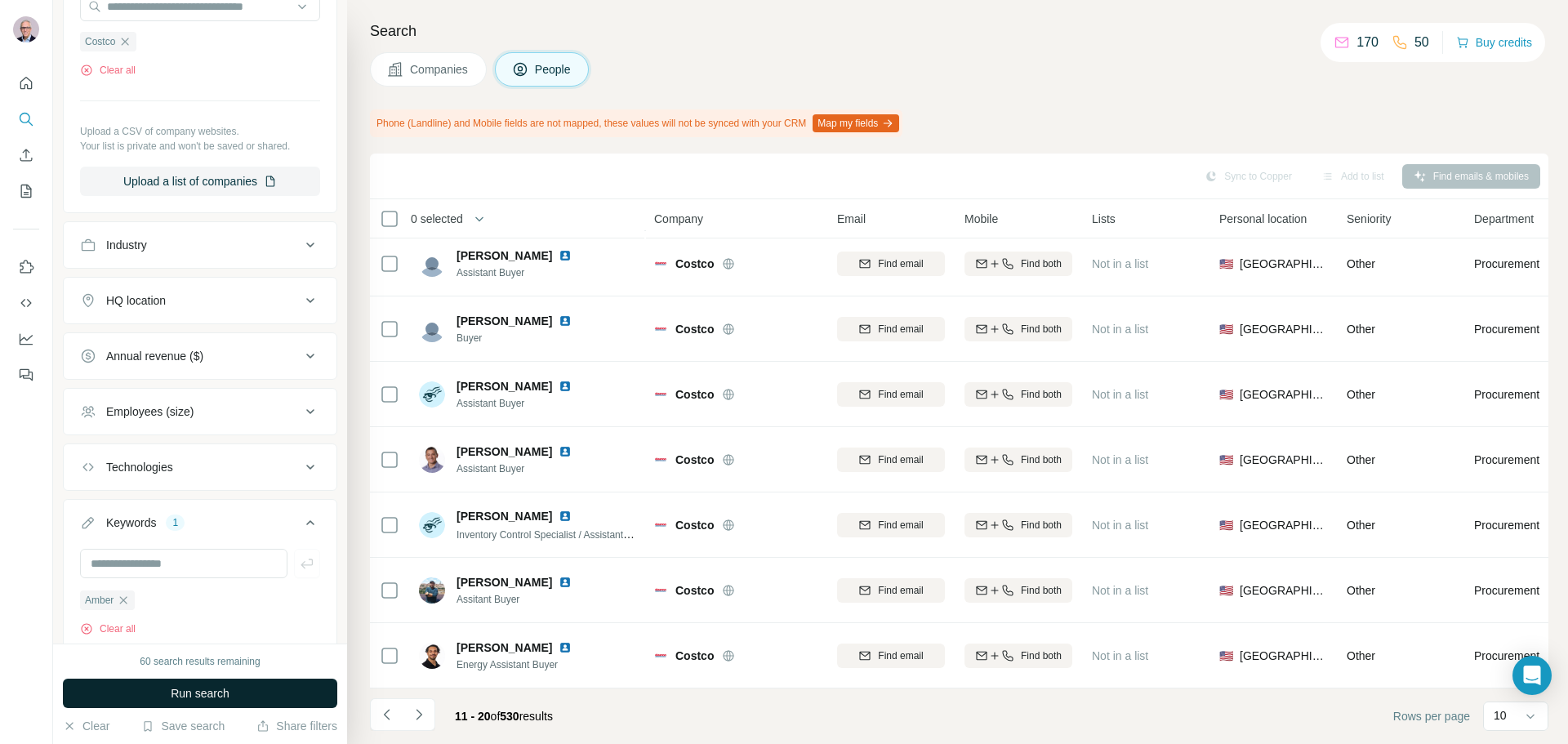
click at [201, 699] on span "Run search" at bounding box center [199, 693] width 59 height 16
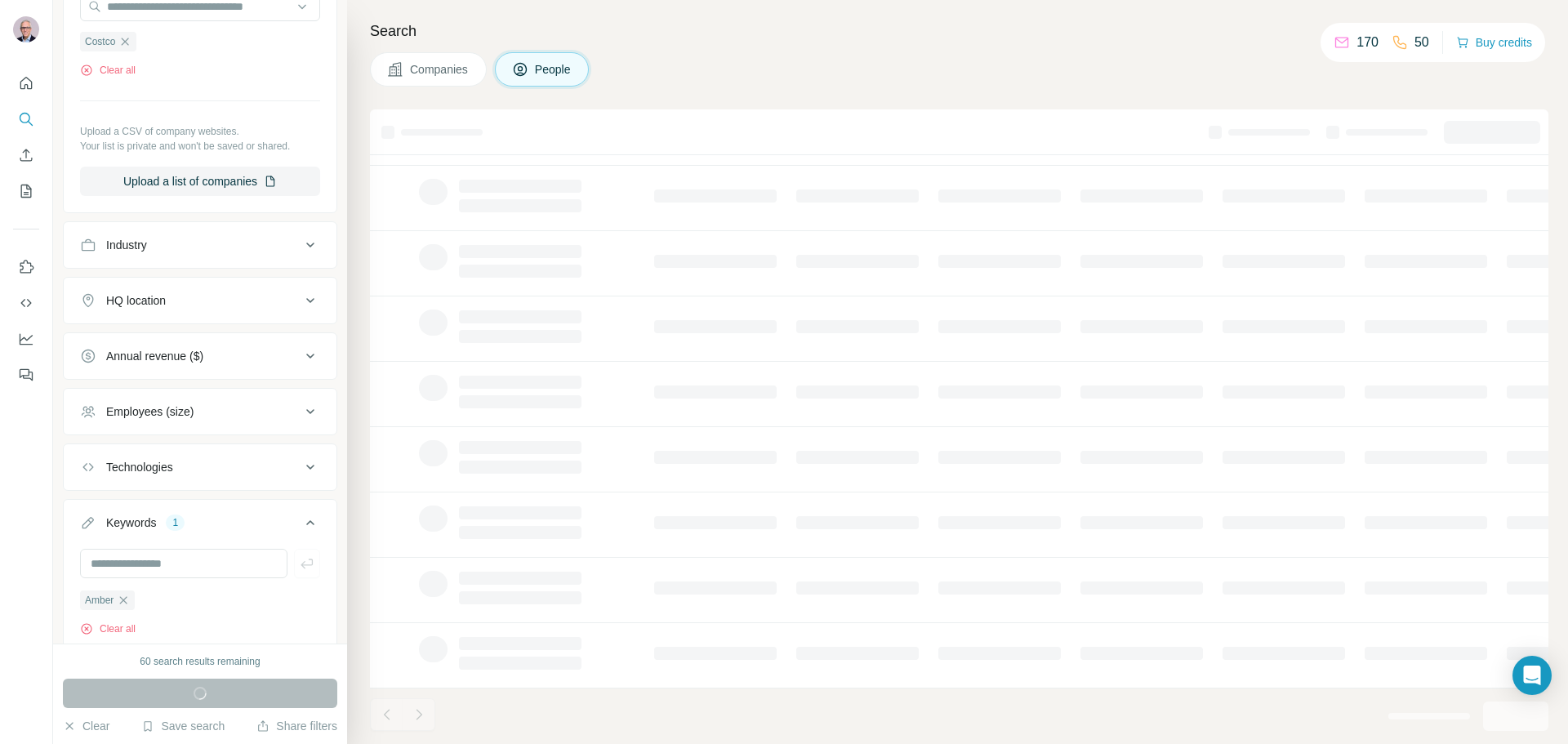
scroll to position [167, 0]
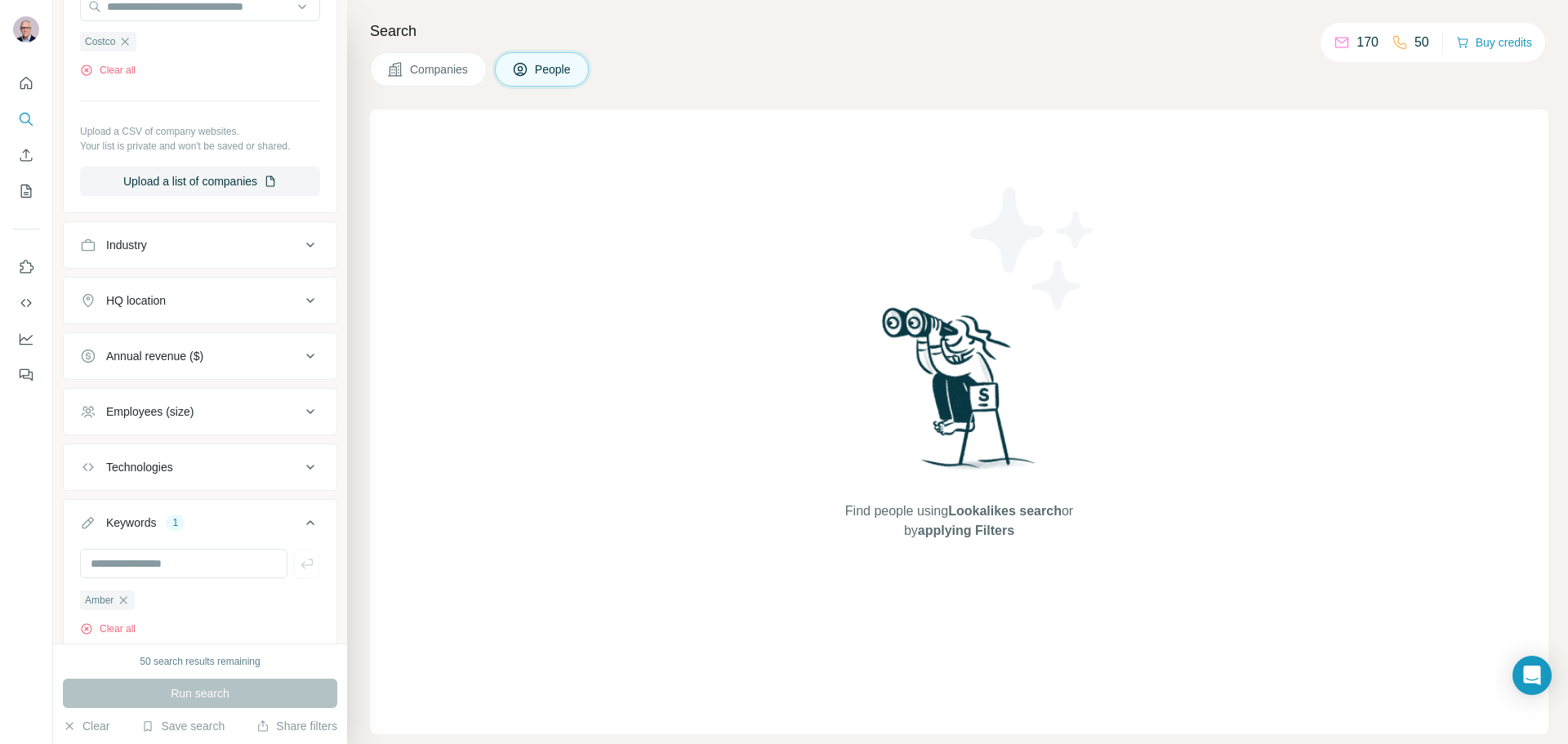
click at [143, 657] on div "50 search results remaining" at bounding box center [199, 661] width 120 height 14
click at [121, 603] on icon "button" at bounding box center [123, 601] width 13 height 13
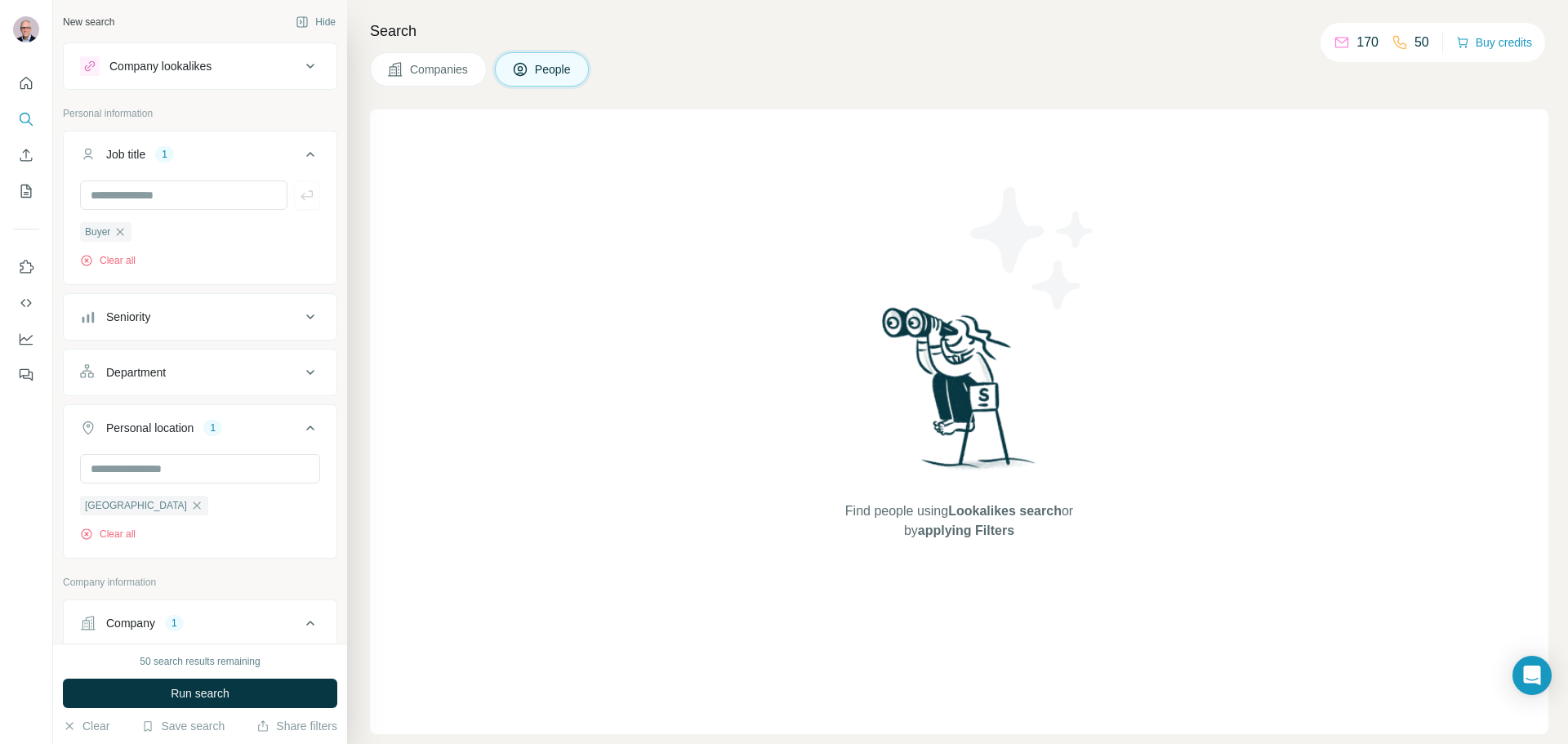
click at [205, 61] on div "Company lookalikes" at bounding box center [161, 65] width 102 height 16
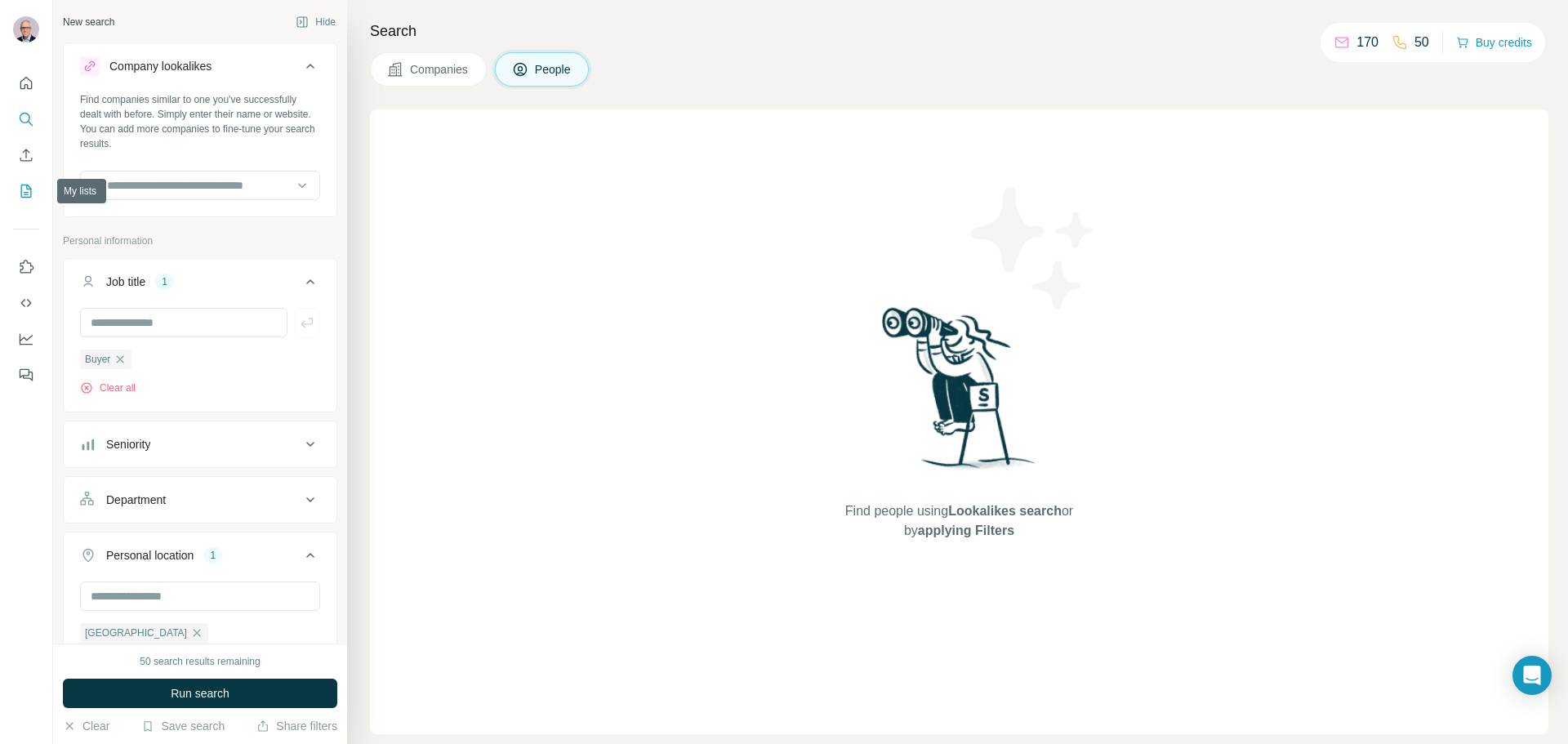
click at [26, 184] on icon "My lists" at bounding box center [26, 191] width 16 height 16
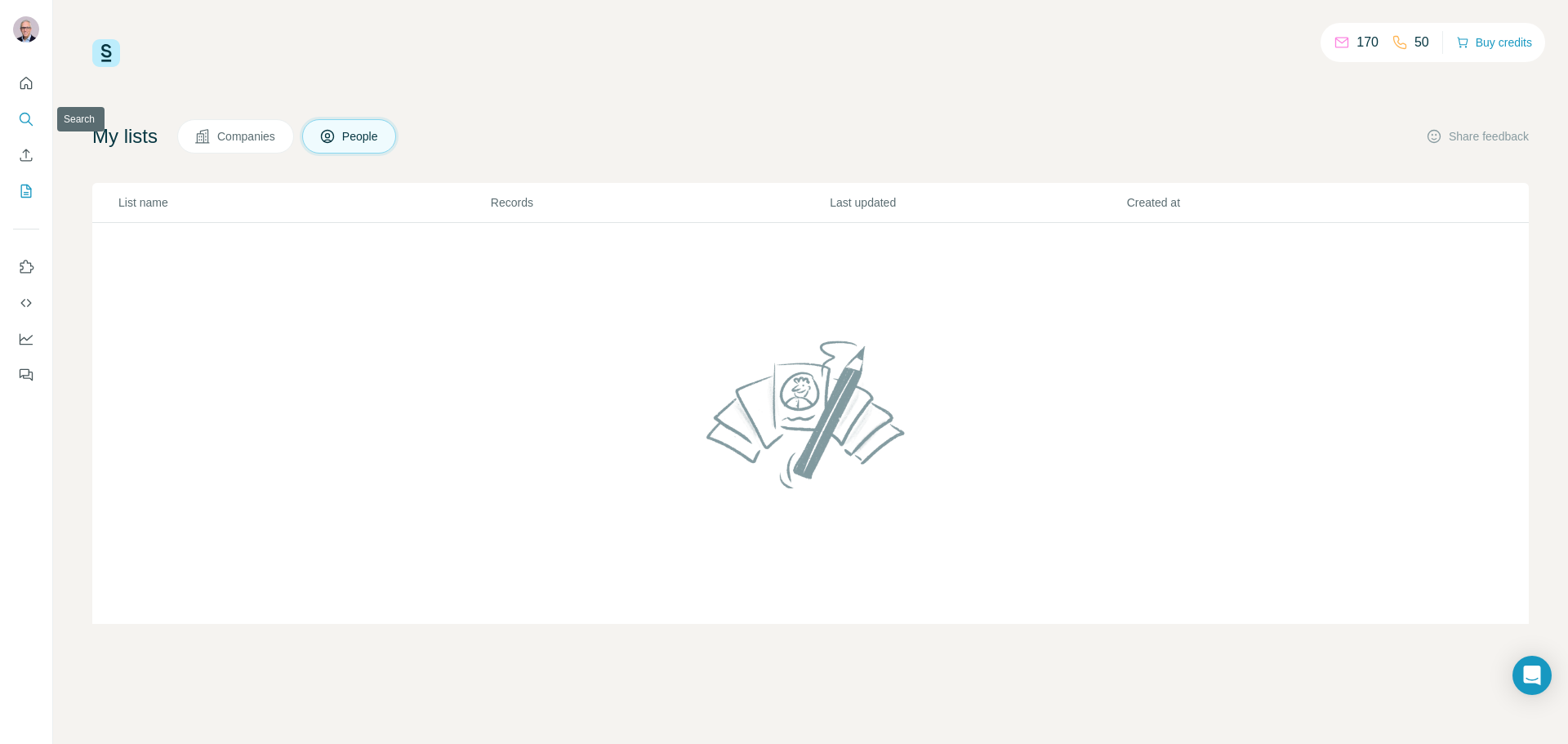
click at [19, 117] on icon "Search" at bounding box center [24, 117] width 11 height 11
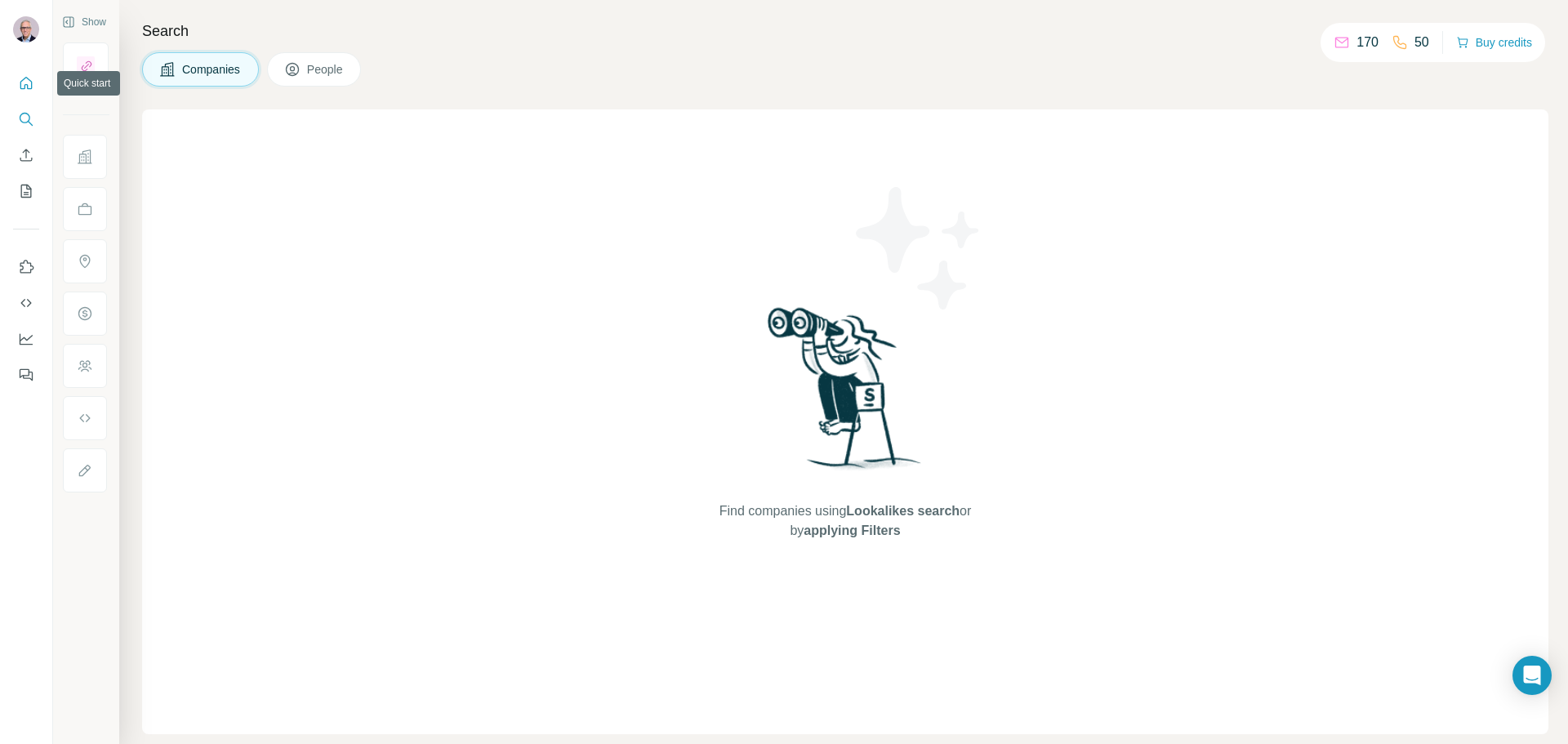
click at [29, 79] on icon "Quick start" at bounding box center [26, 83] width 13 height 13
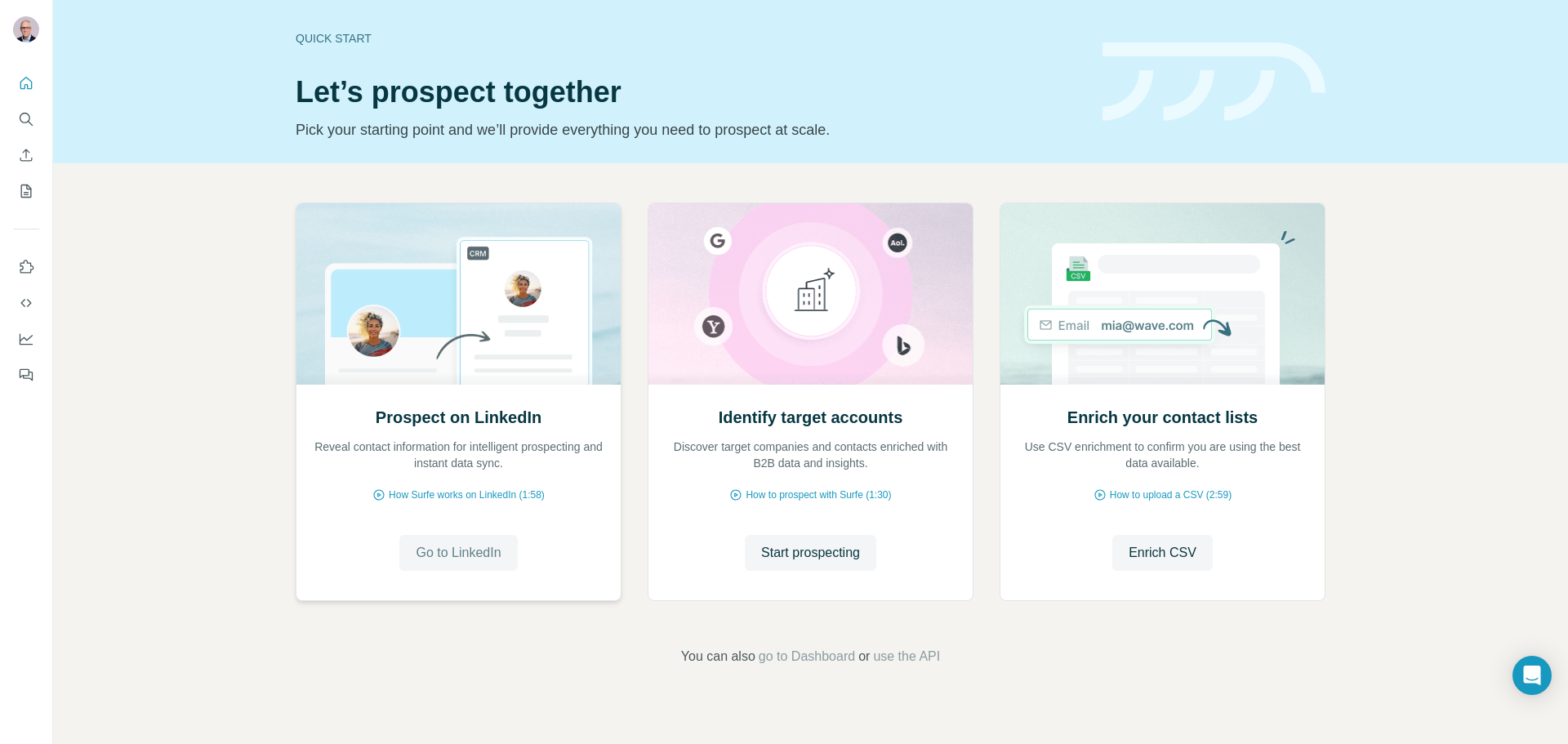
click at [476, 548] on span "Go to LinkedIn" at bounding box center [458, 552] width 85 height 19
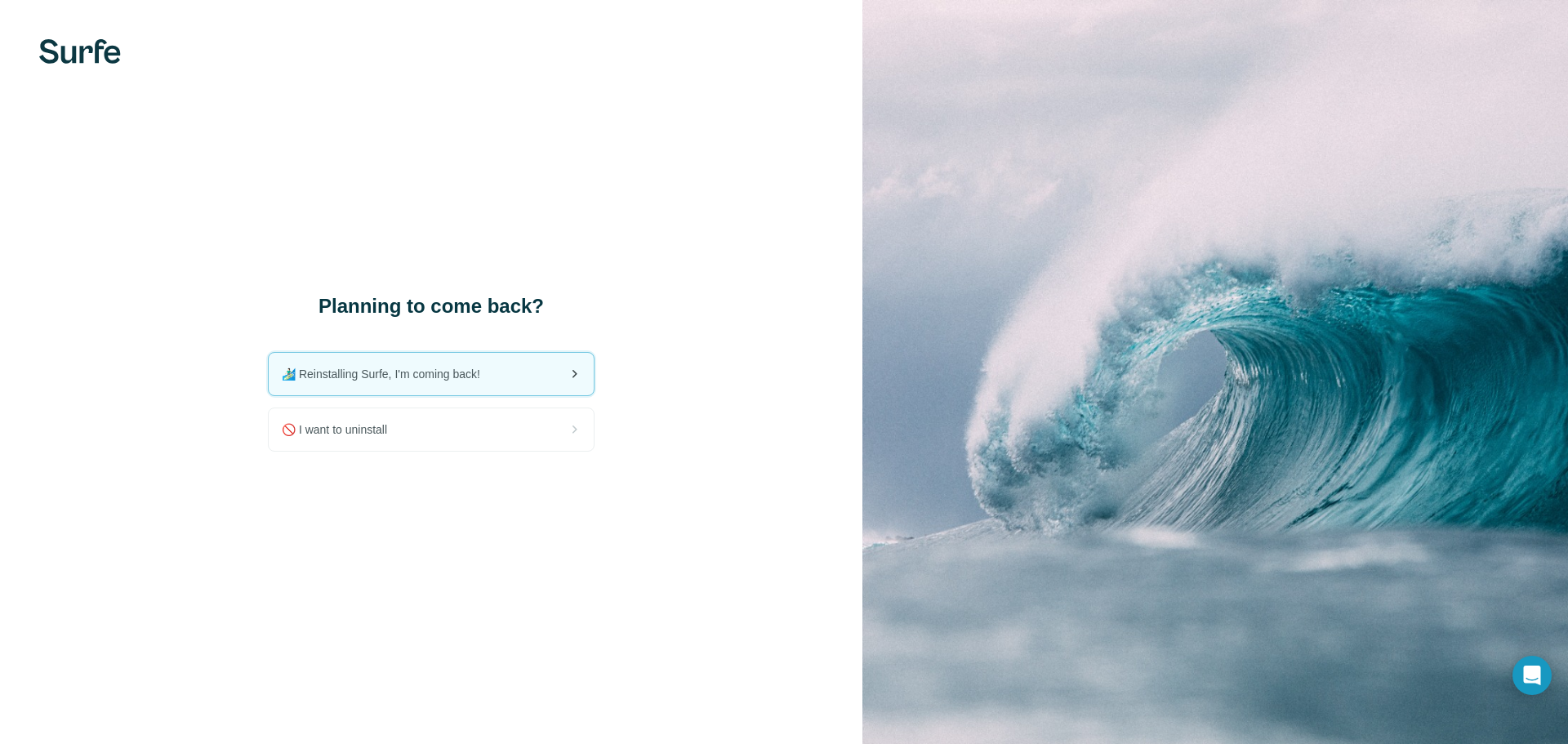
click at [350, 381] on span "🏄🏻‍♂️ Reinstalling Surfe, I'm coming back!" at bounding box center [388, 373] width 212 height 16
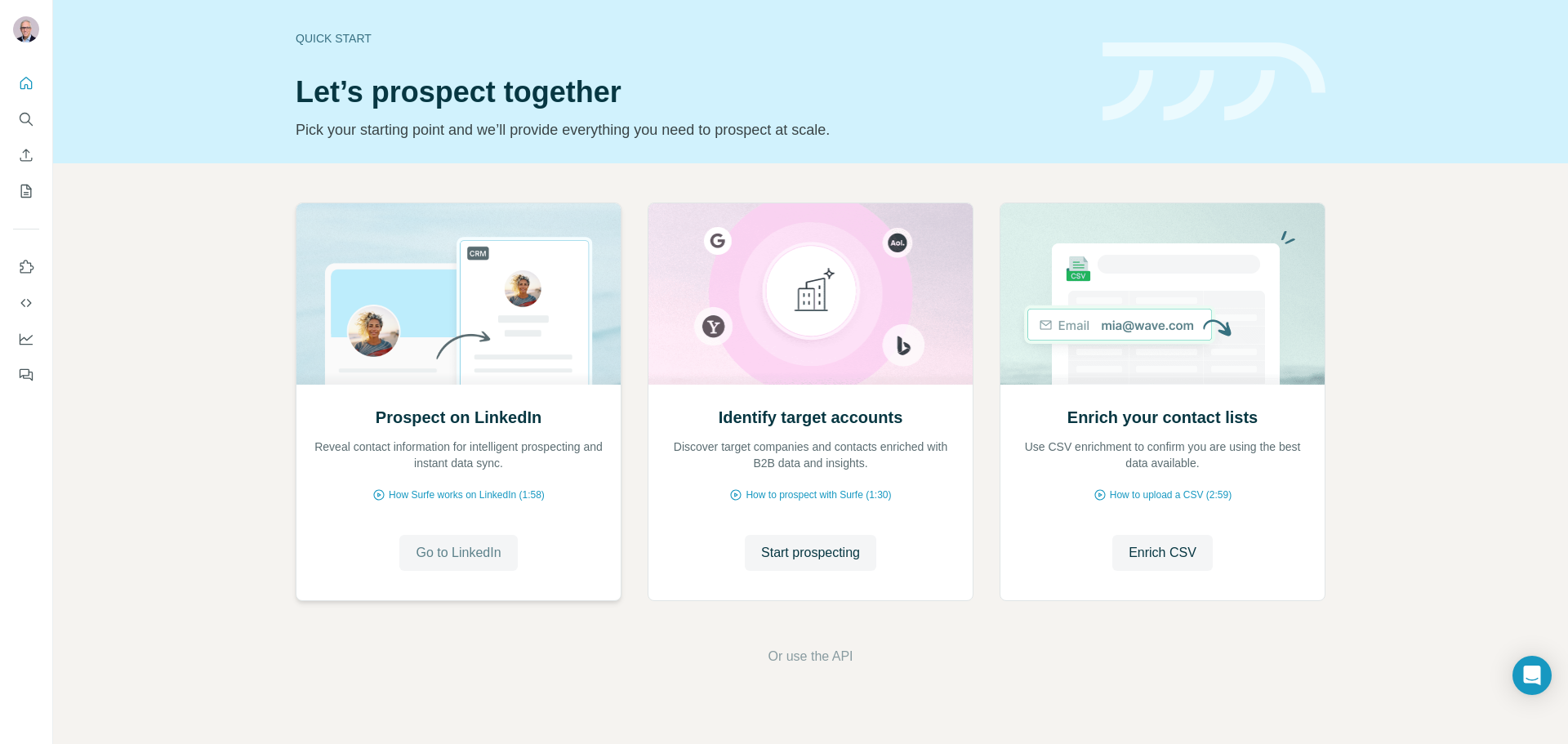
click at [480, 559] on span "Go to LinkedIn" at bounding box center [458, 552] width 85 height 19
